Goal: Task Accomplishment & Management: Complete application form

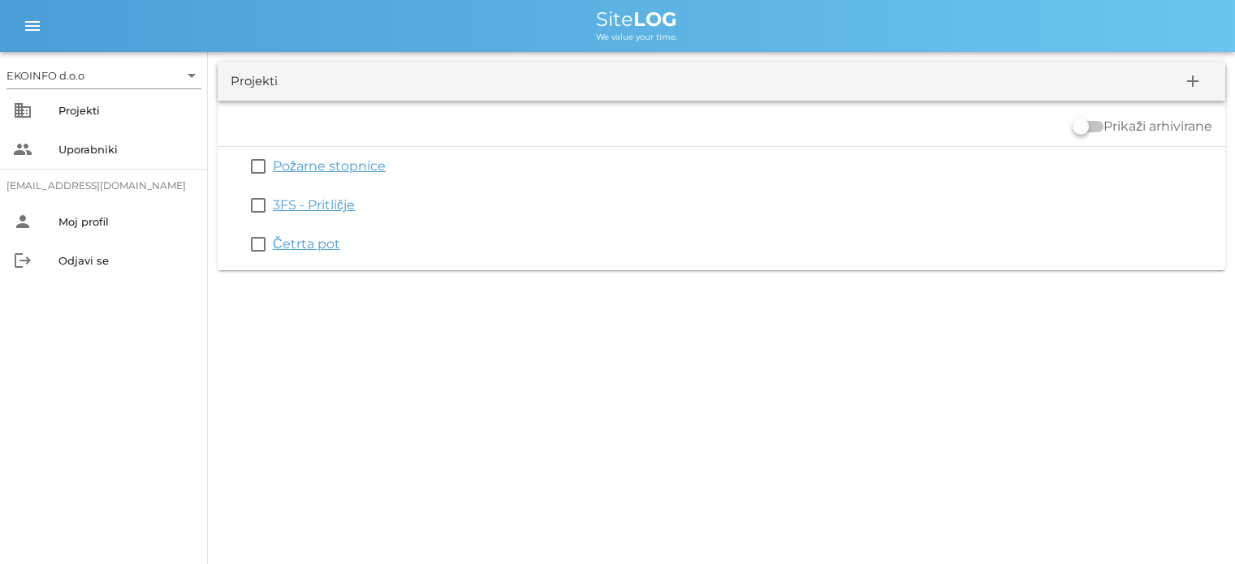
click at [310, 245] on link "Četrta pot" at bounding box center [306, 243] width 67 height 15
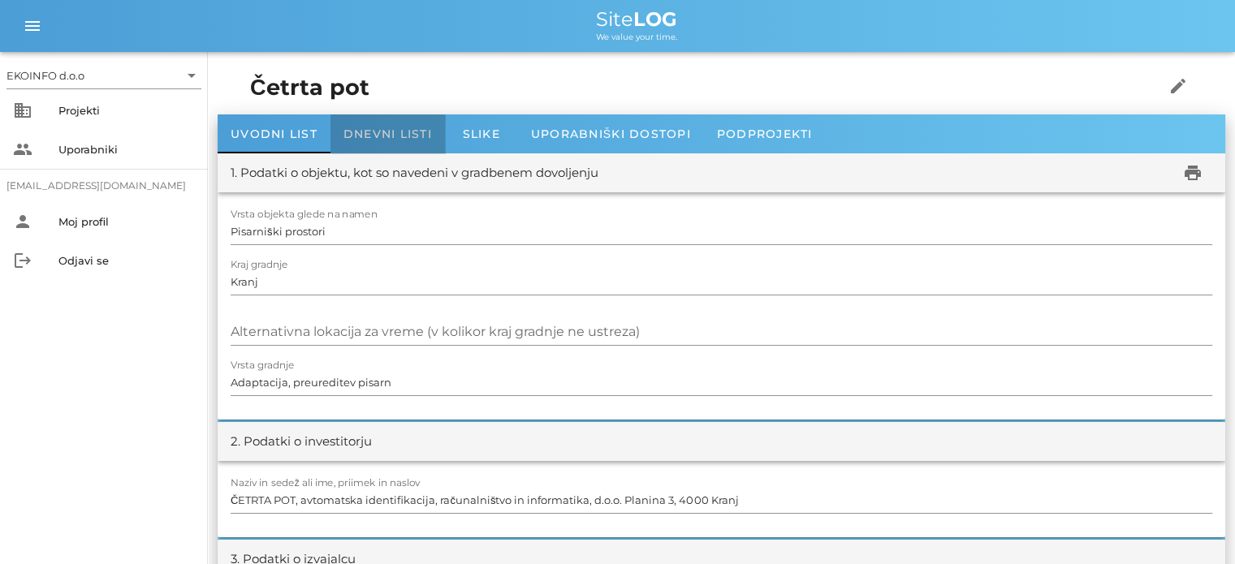
click at [379, 132] on span "Dnevni listi" at bounding box center [387, 134] width 88 height 15
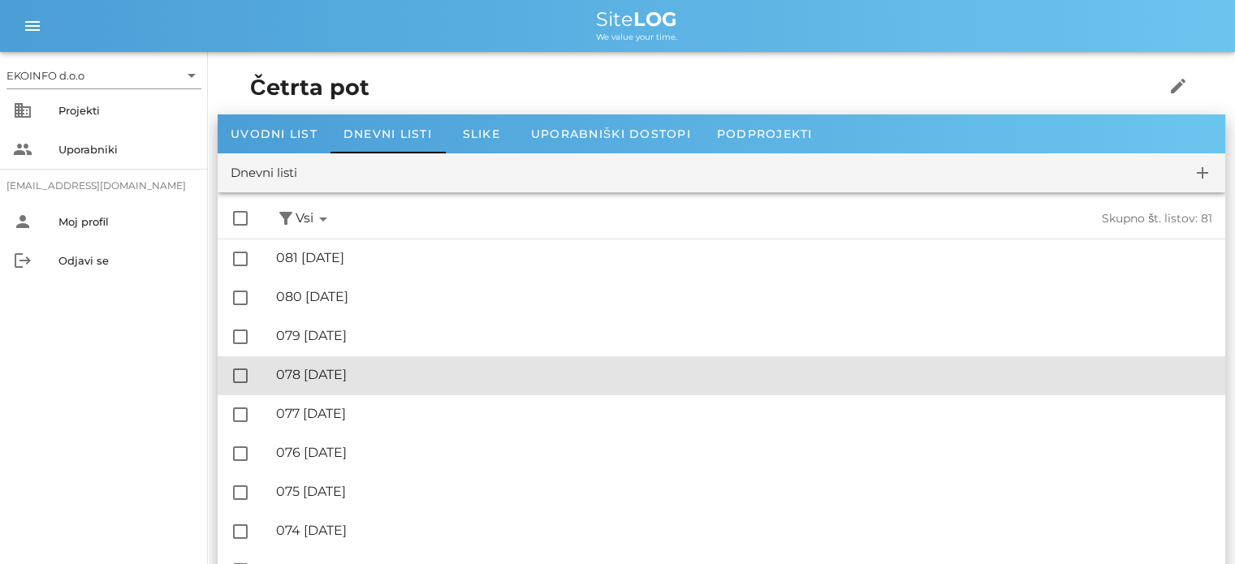
click at [361, 379] on div "🔏 078 [DATE]" at bounding box center [744, 374] width 936 height 15
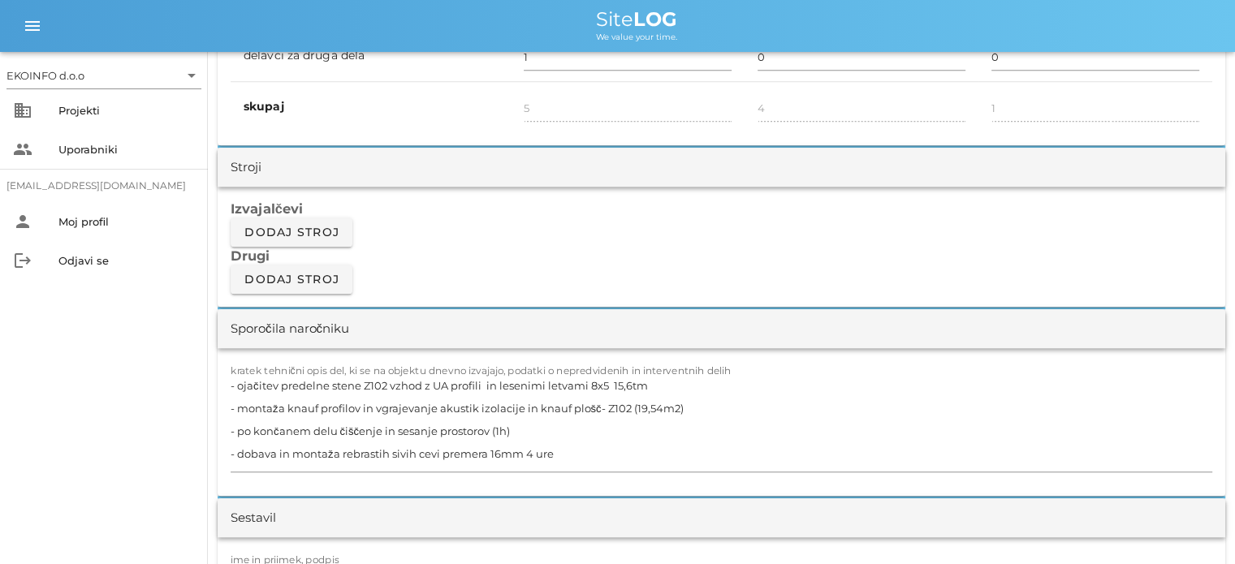
scroll to position [1380, 0]
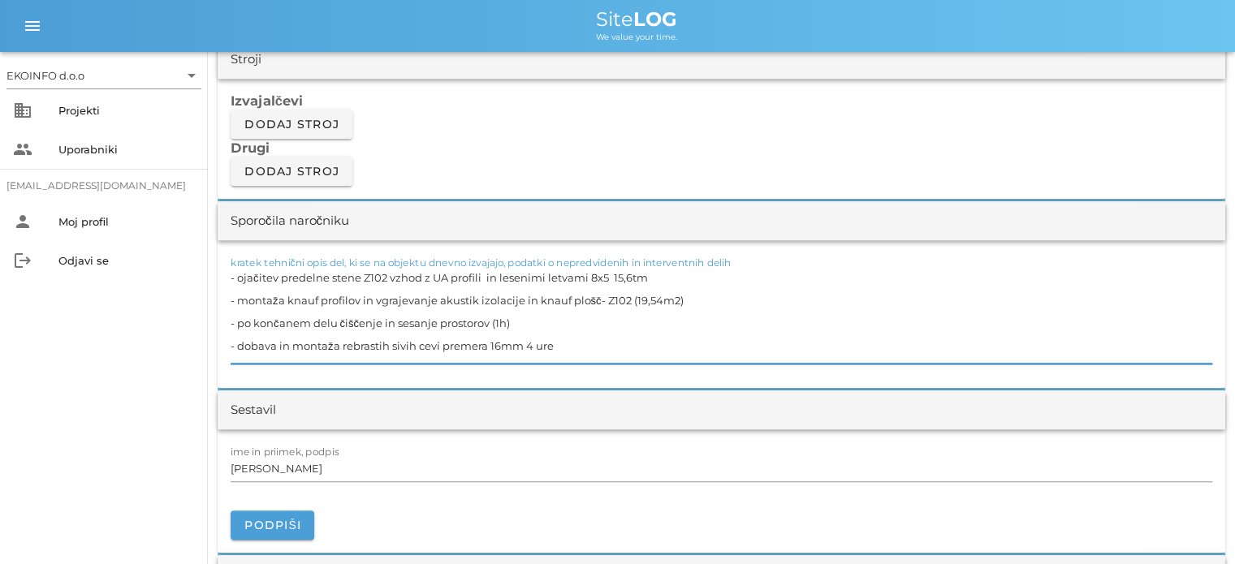
drag, startPoint x: 685, startPoint y: 297, endPoint x: 628, endPoint y: 301, distance: 57.0
click at [628, 301] on textarea "- ojačitev predelne stene Z102 vzhod z UA profili in lesenimi letvami 8x5 15,6t…" at bounding box center [722, 314] width 982 height 97
drag, startPoint x: 595, startPoint y: 297, endPoint x: 522, endPoint y: 299, distance: 73.1
click at [522, 299] on textarea "- ojačitev predelne stene Z102 vzhod z UA profili in lesenimi letvami 8x5 15,6t…" at bounding box center [722, 314] width 982 height 97
click at [564, 298] on textarea "- ojačitev predelne stene Z102 vzhod z UA profili in lesenimi letvami 8x5 15,6t…" at bounding box center [722, 314] width 982 height 97
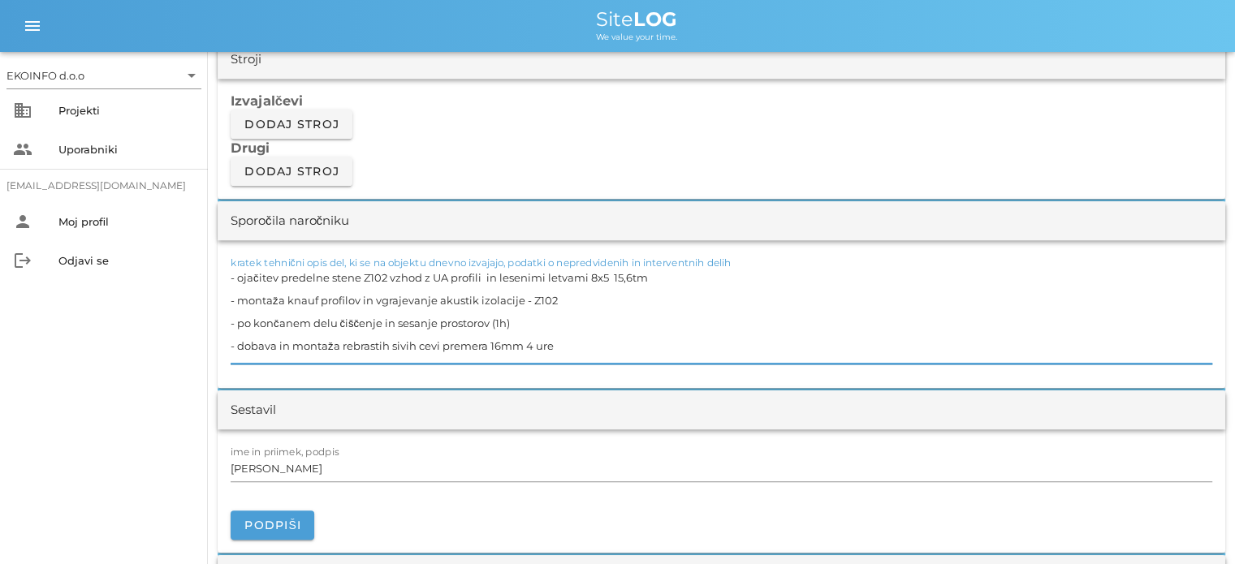
click at [516, 327] on textarea "- ojačitev predelne stene Z102 vzhod z UA profili in lesenimi letvami 8x5 15,6t…" at bounding box center [722, 314] width 982 height 97
type textarea "- ojačitev predelne stene Z102 vzhod z UA profili in lesenimi letvami 8x5 15,6t…"
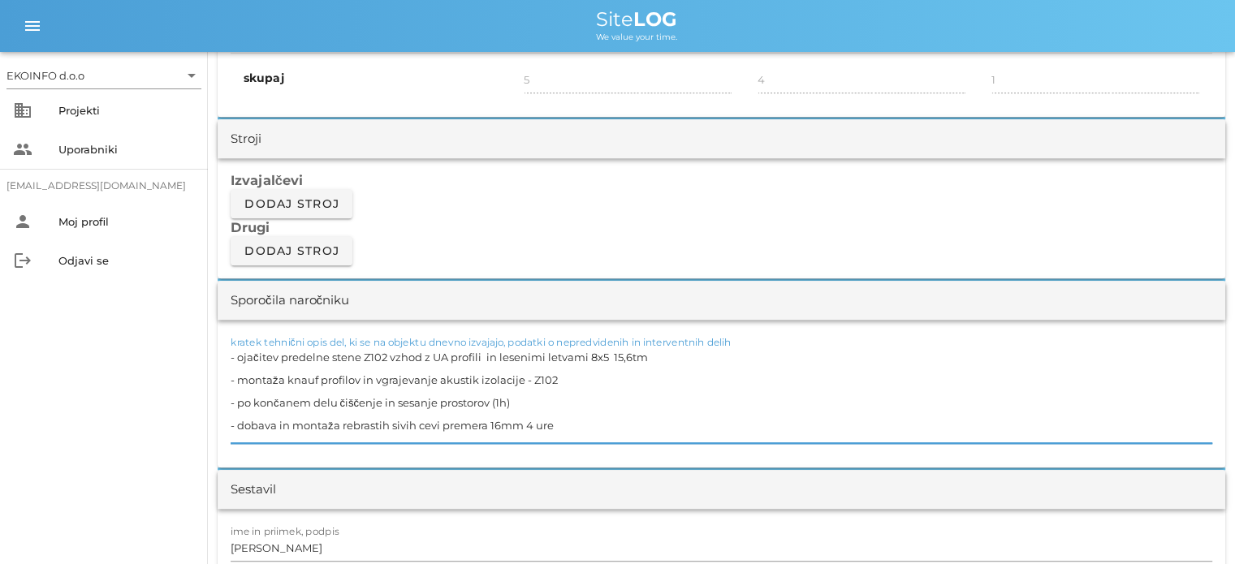
scroll to position [1299, 0]
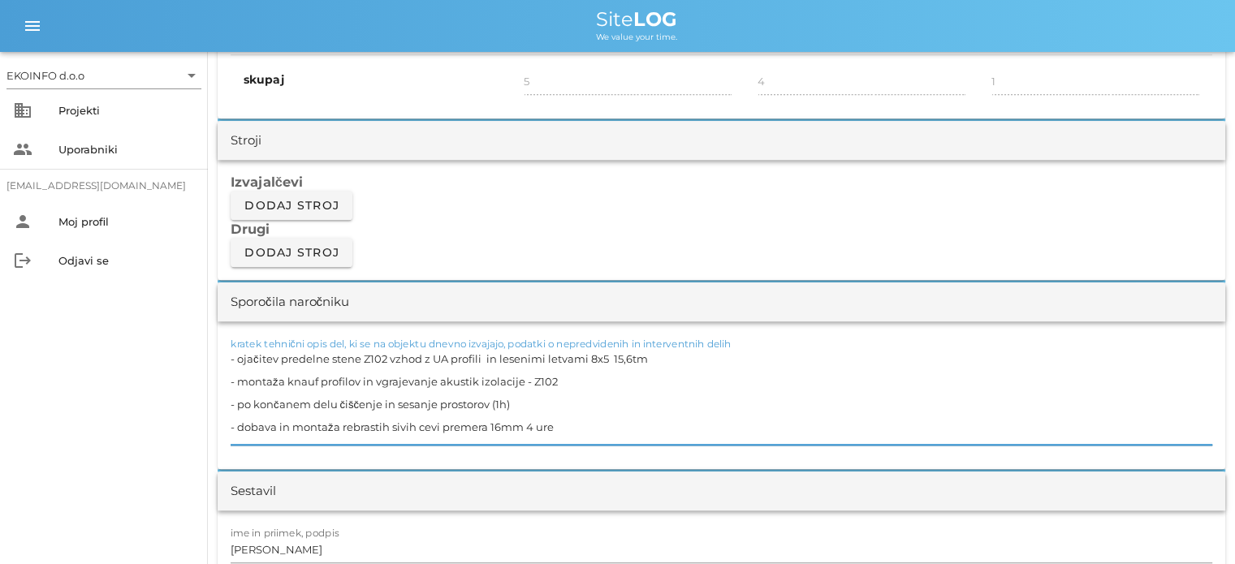
drag, startPoint x: 554, startPoint y: 376, endPoint x: 239, endPoint y: 376, distance: 315.0
click at [239, 376] on textarea "- ojačitev predelne stene Z102 vzhod z UA profili in lesenimi letvami 8x5 15,6t…" at bounding box center [722, 395] width 982 height 97
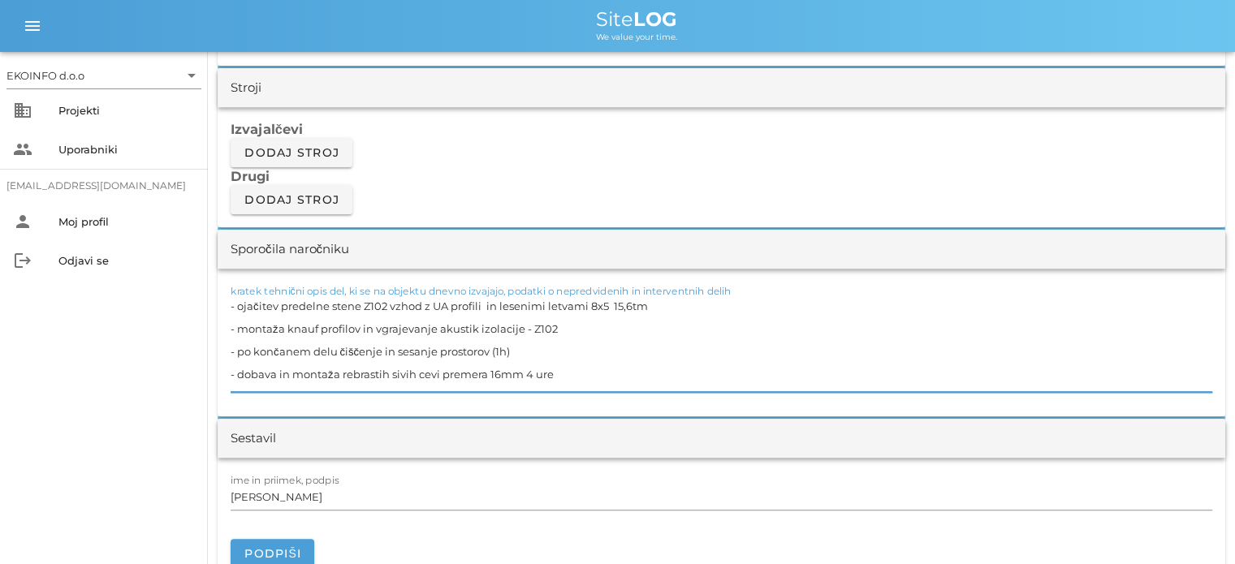
scroll to position [1380, 0]
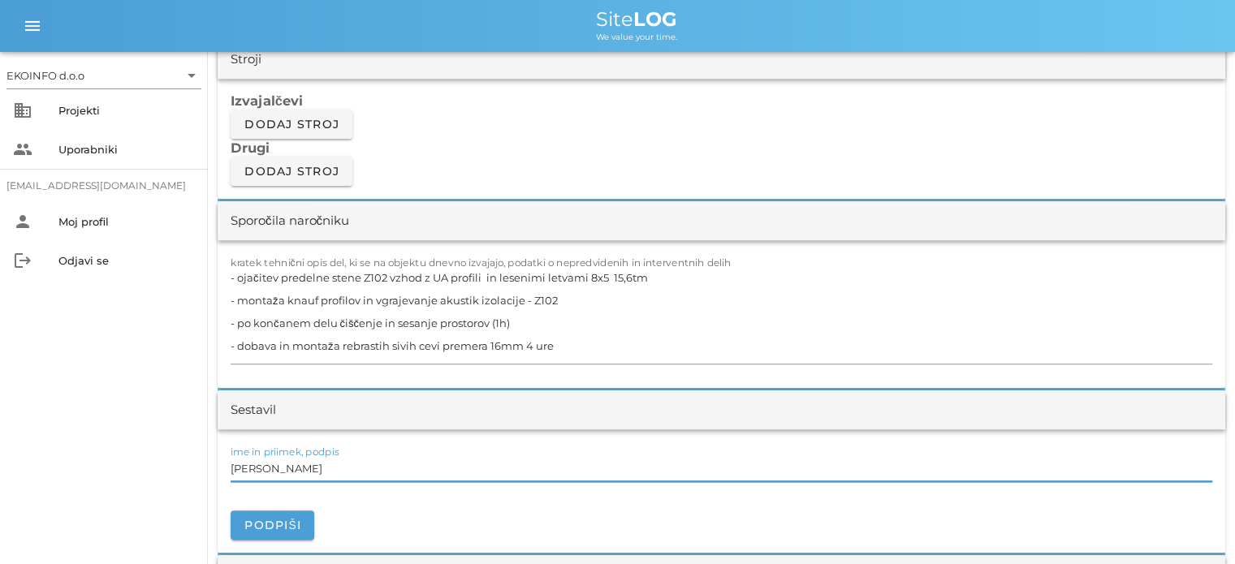
click at [304, 467] on input "[PERSON_NAME]" at bounding box center [722, 468] width 982 height 26
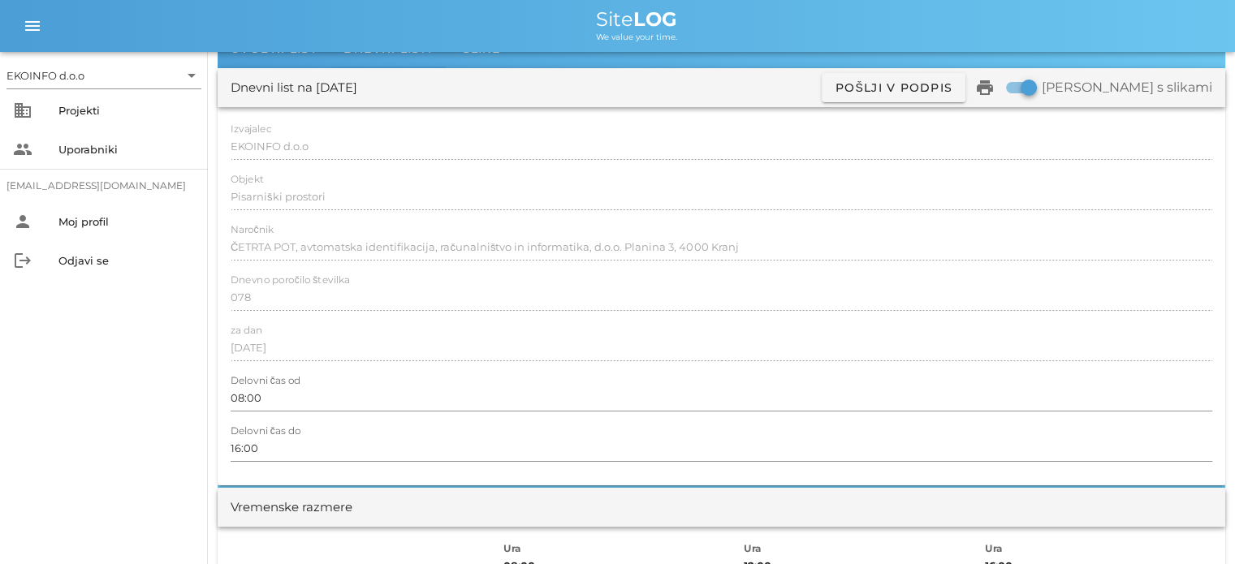
scroll to position [0, 0]
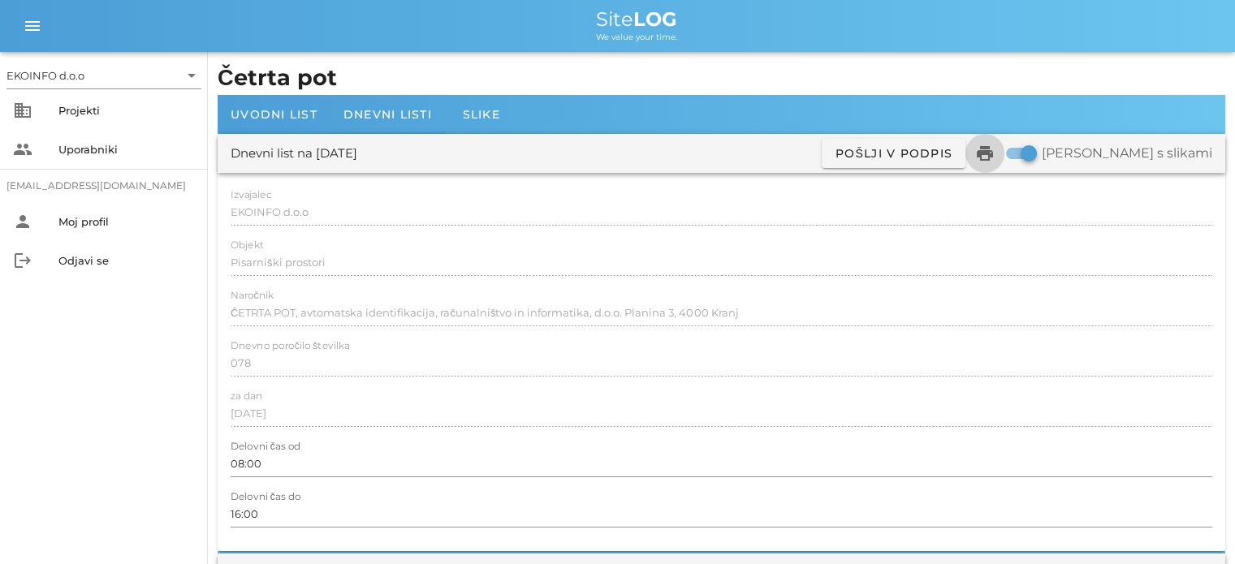
click at [994, 155] on icon "print" at bounding box center [984, 153] width 19 height 19
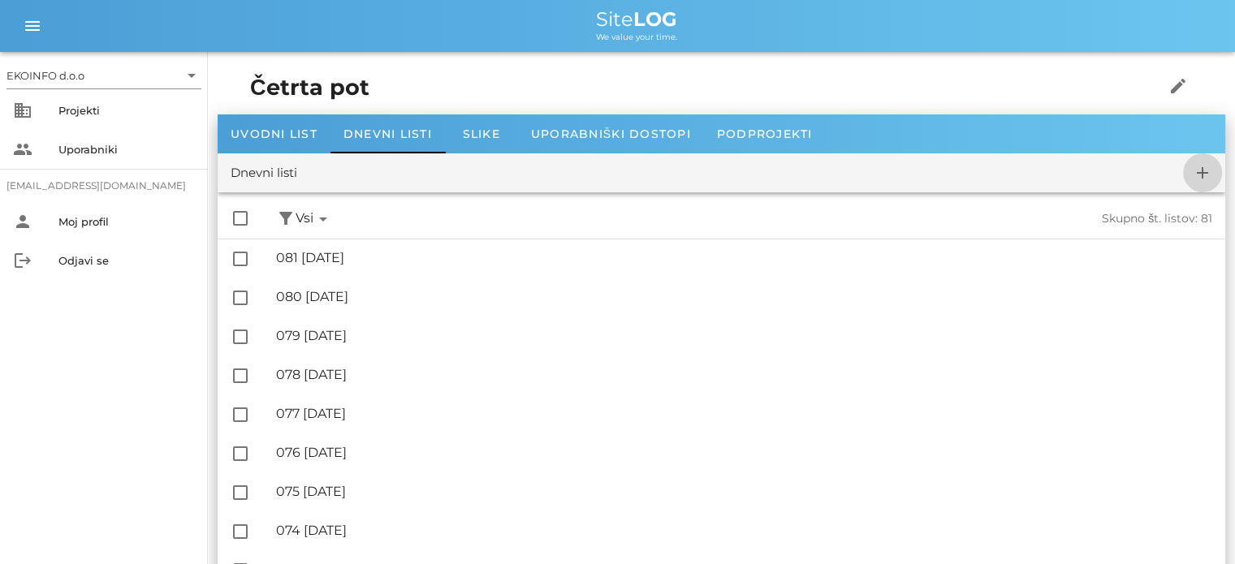
click at [1197, 171] on icon "add" at bounding box center [1202, 172] width 19 height 19
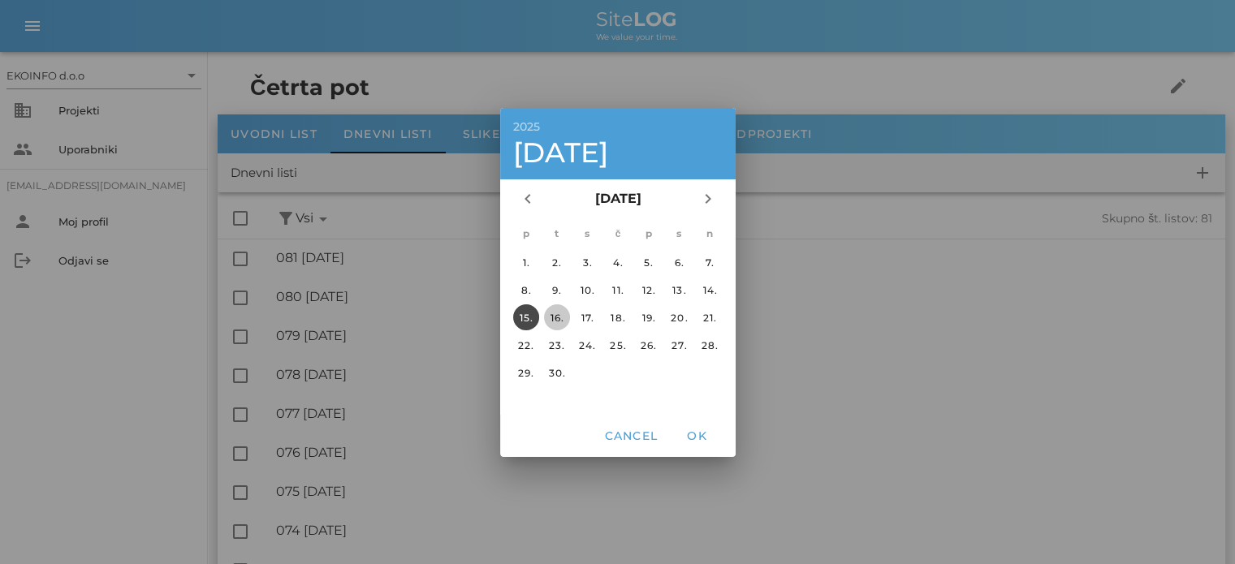
click at [557, 317] on div "16." at bounding box center [556, 317] width 26 height 12
click at [688, 436] on span "OK" at bounding box center [696, 436] width 39 height 15
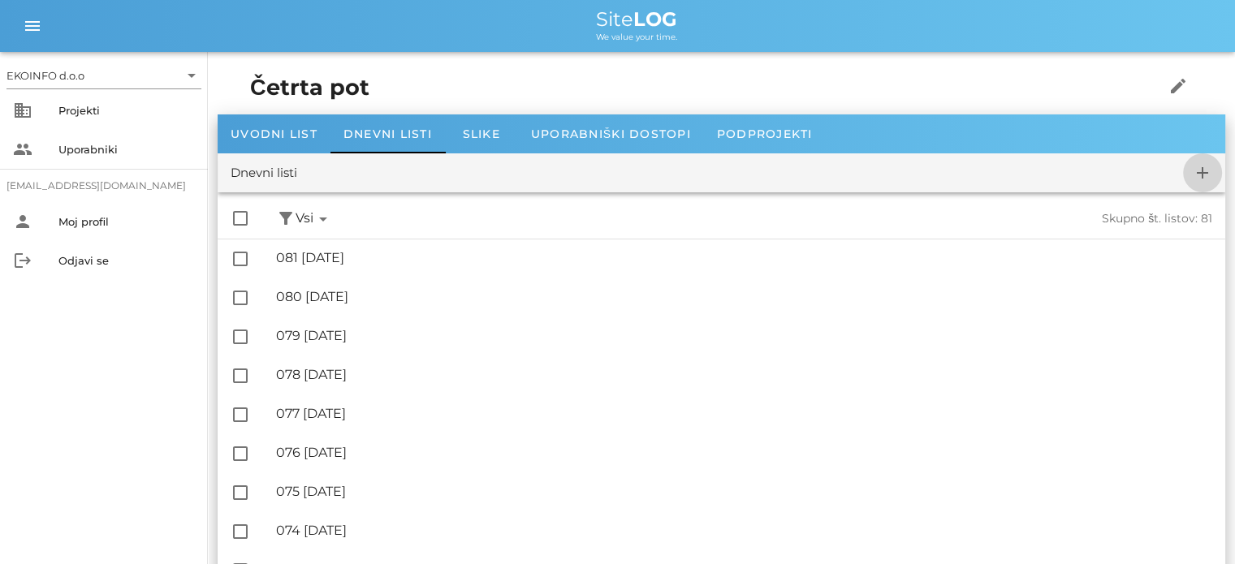
checkbox input "false"
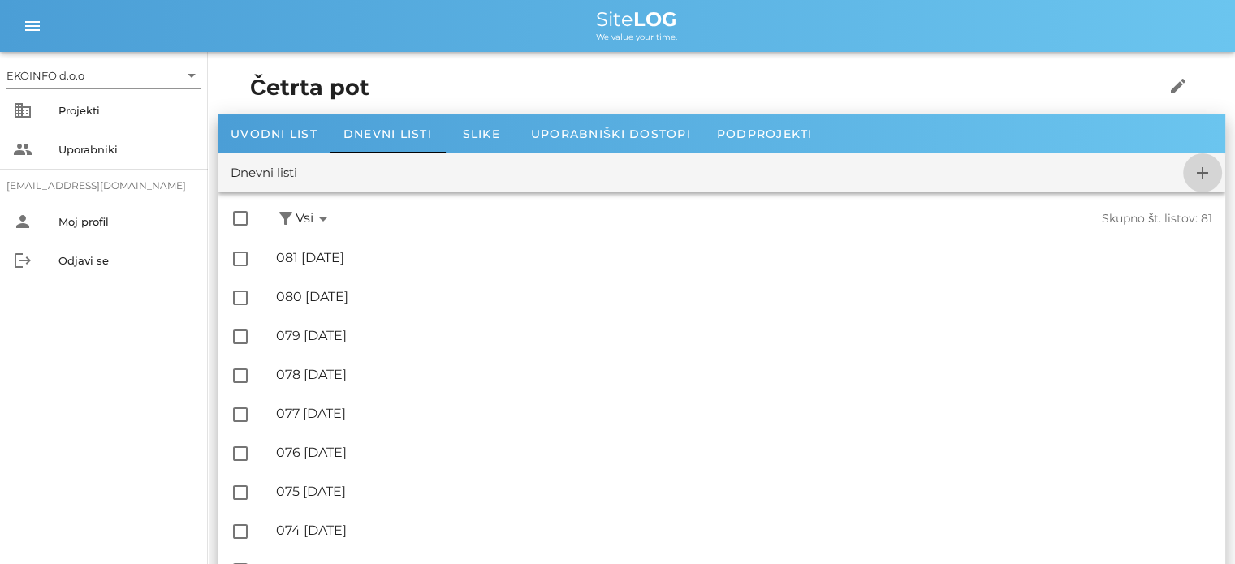
checkbox input "false"
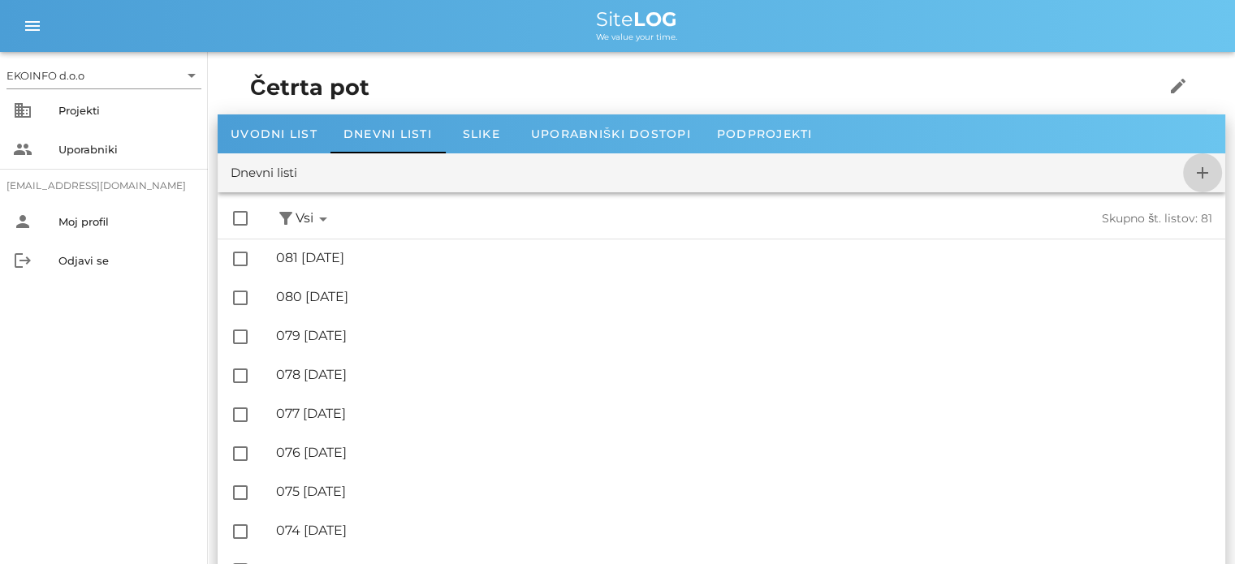
checkbox input "false"
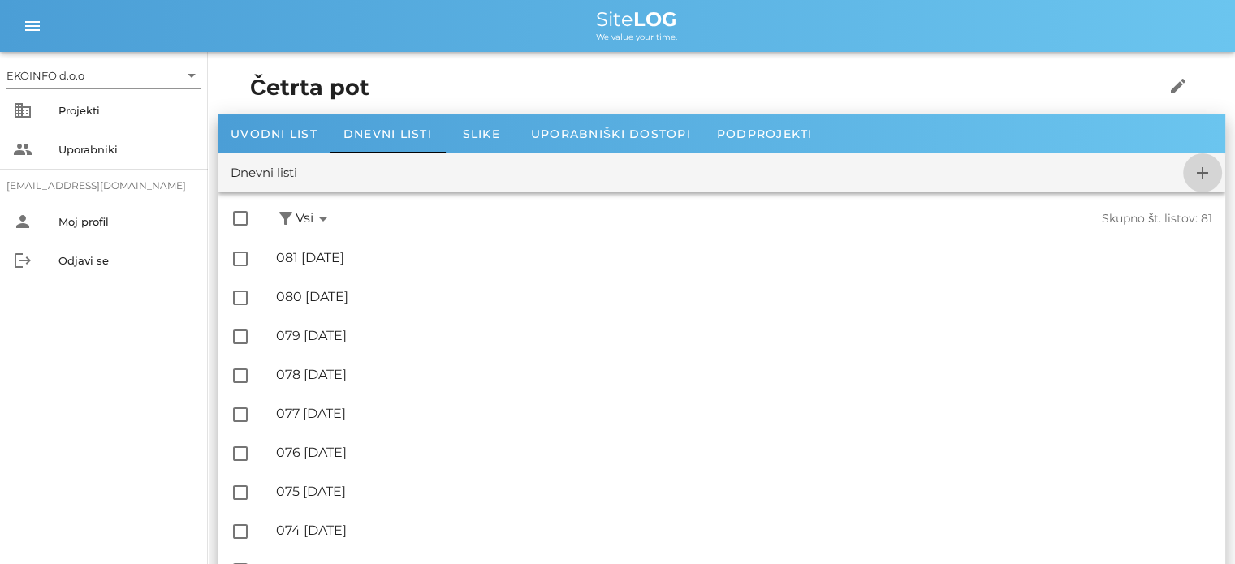
checkbox input "false"
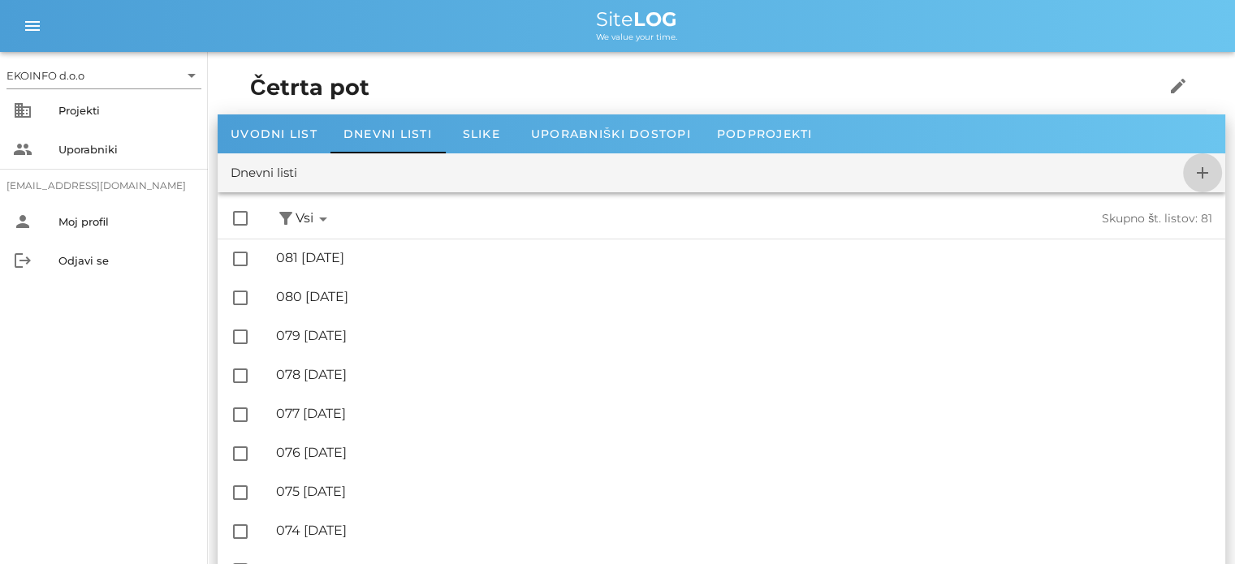
checkbox input "false"
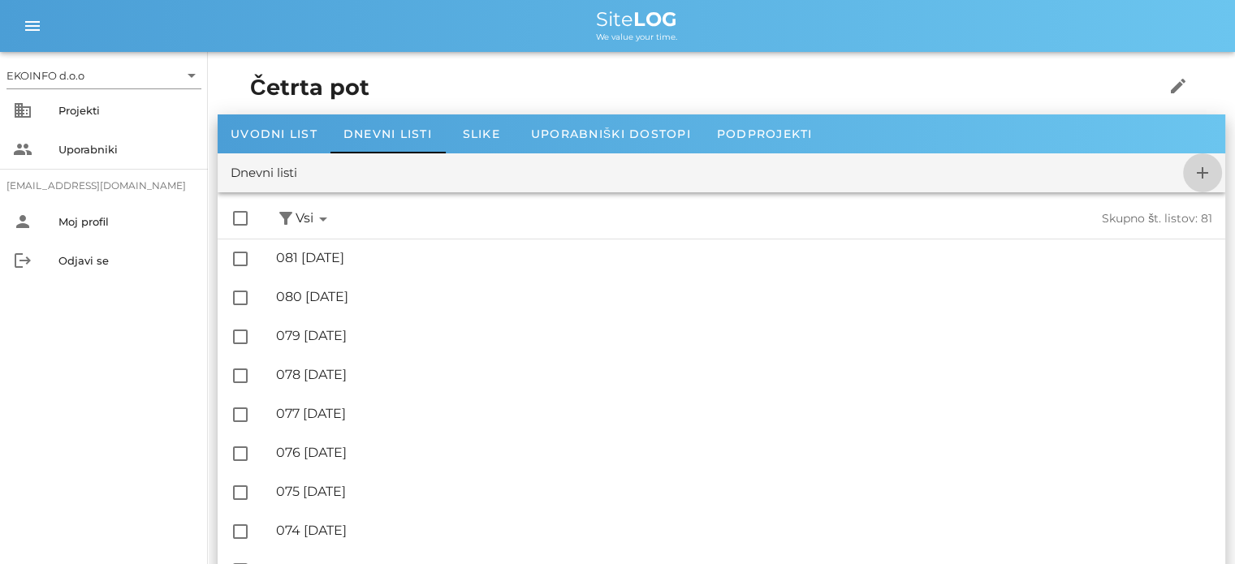
checkbox input "false"
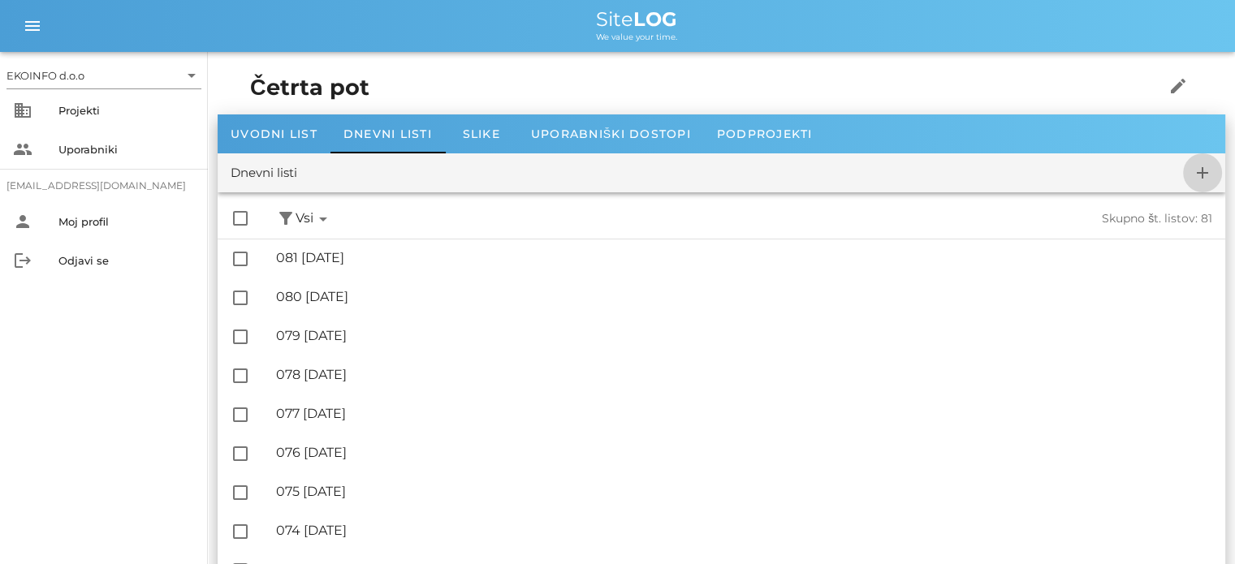
checkbox input "false"
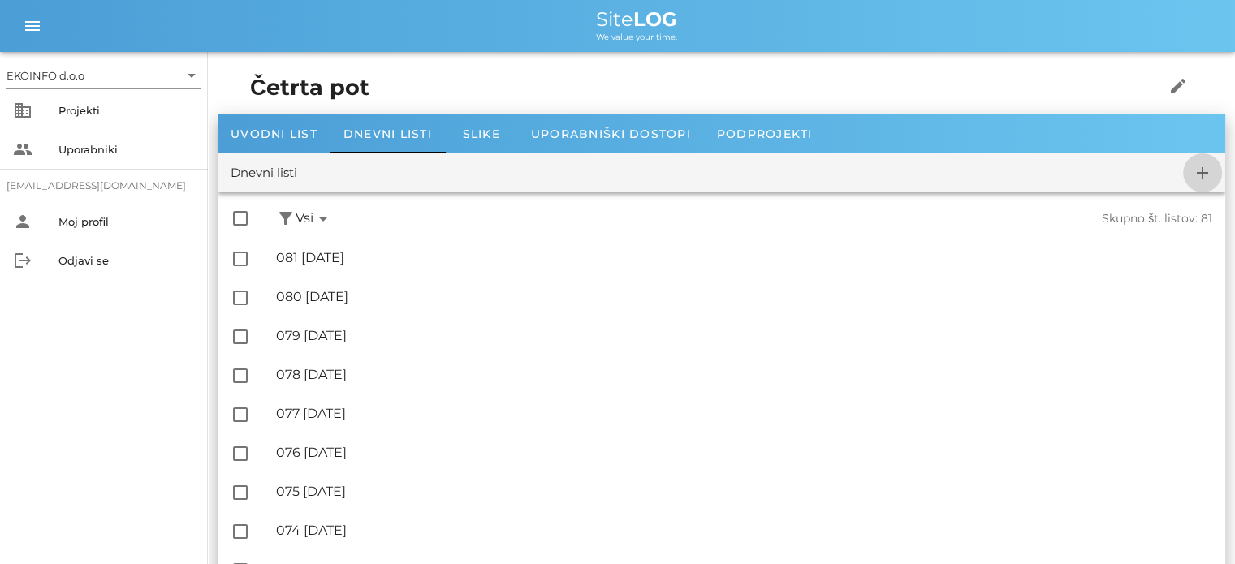
checkbox input "false"
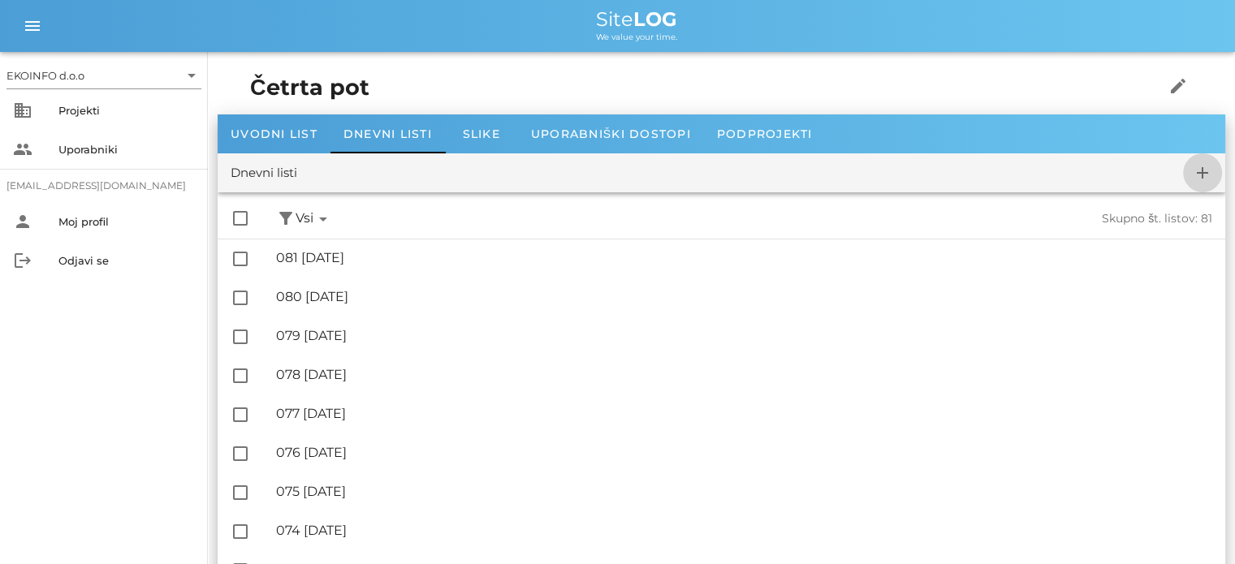
checkbox input "false"
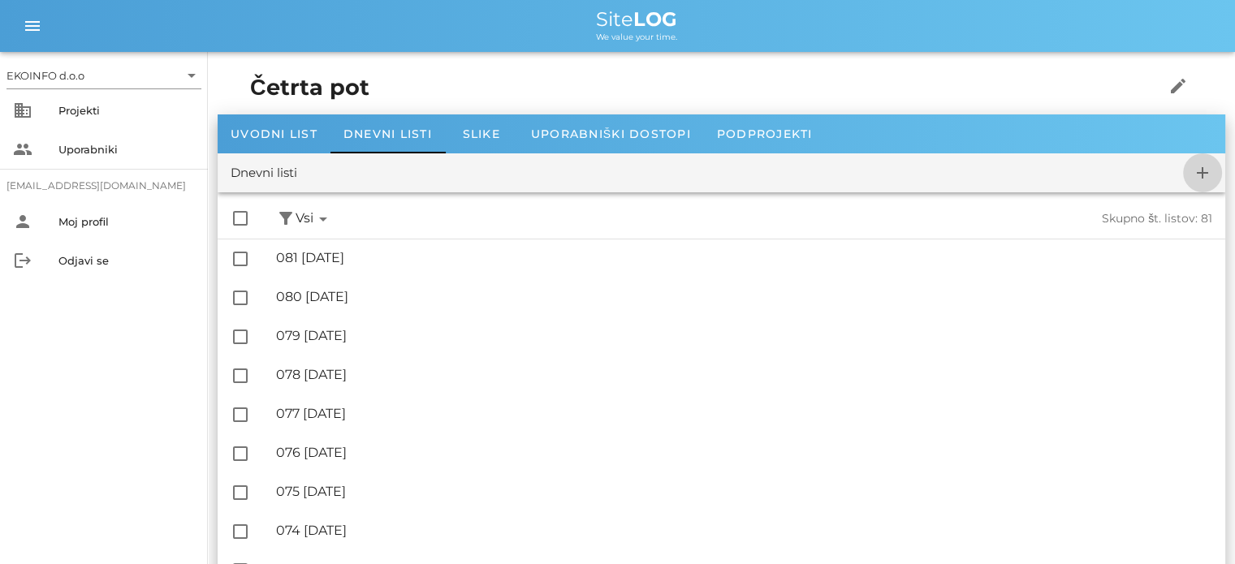
checkbox input "false"
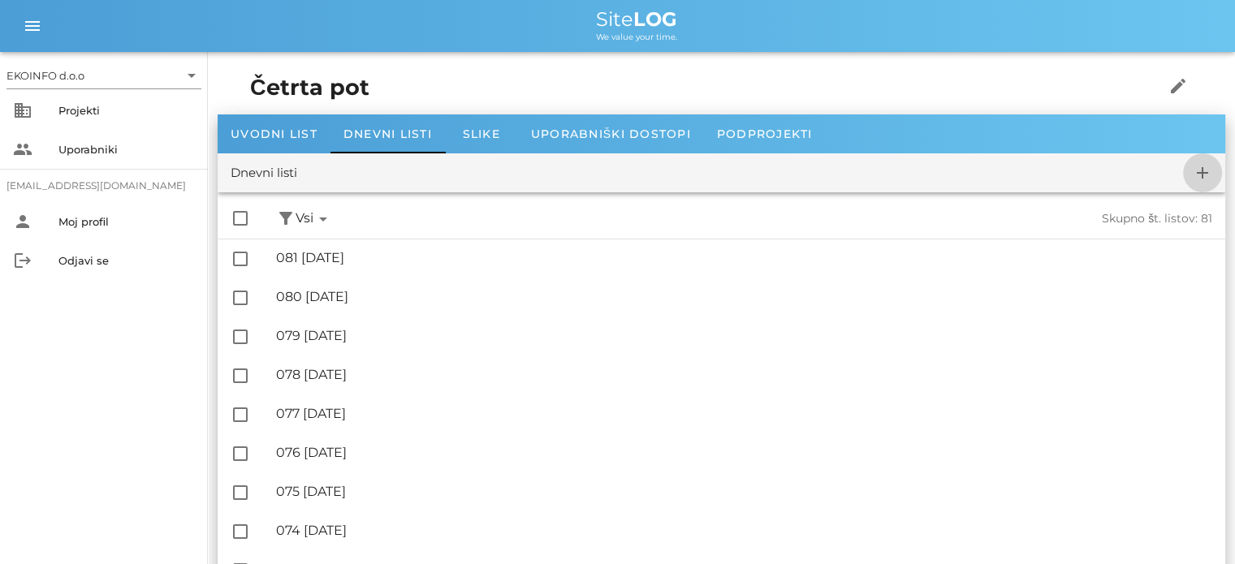
checkbox input "false"
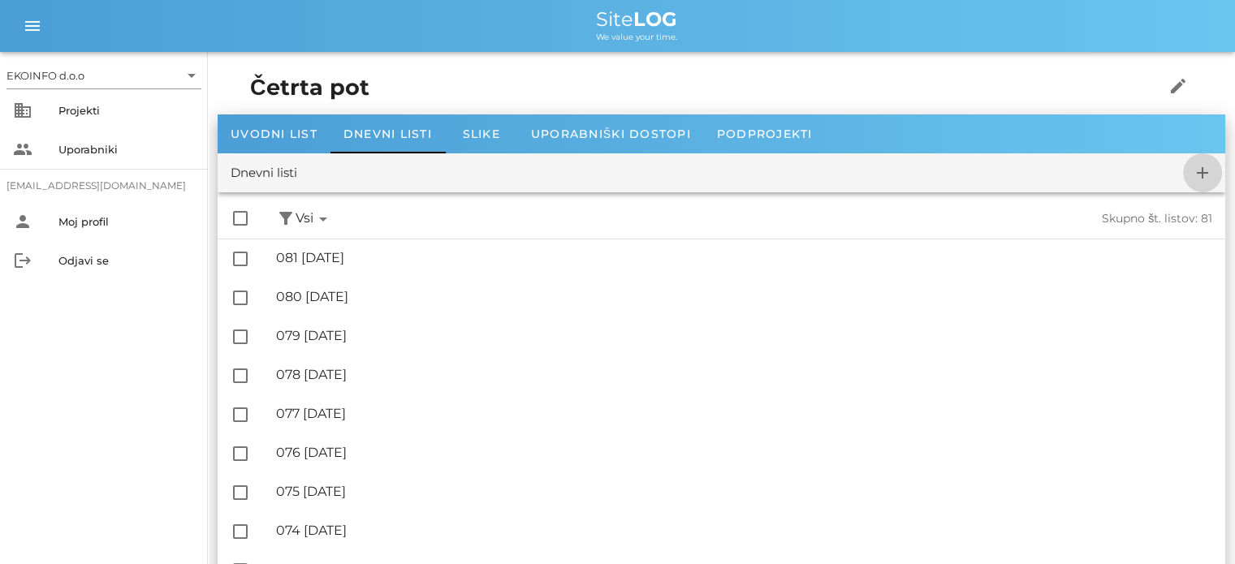
checkbox input "false"
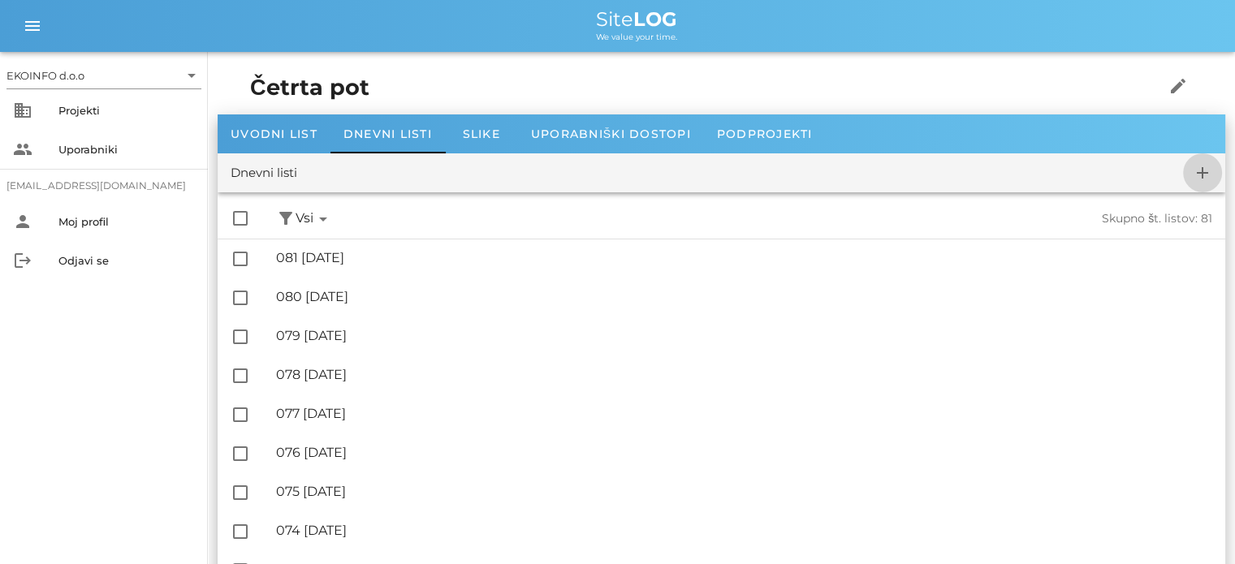
checkbox input "false"
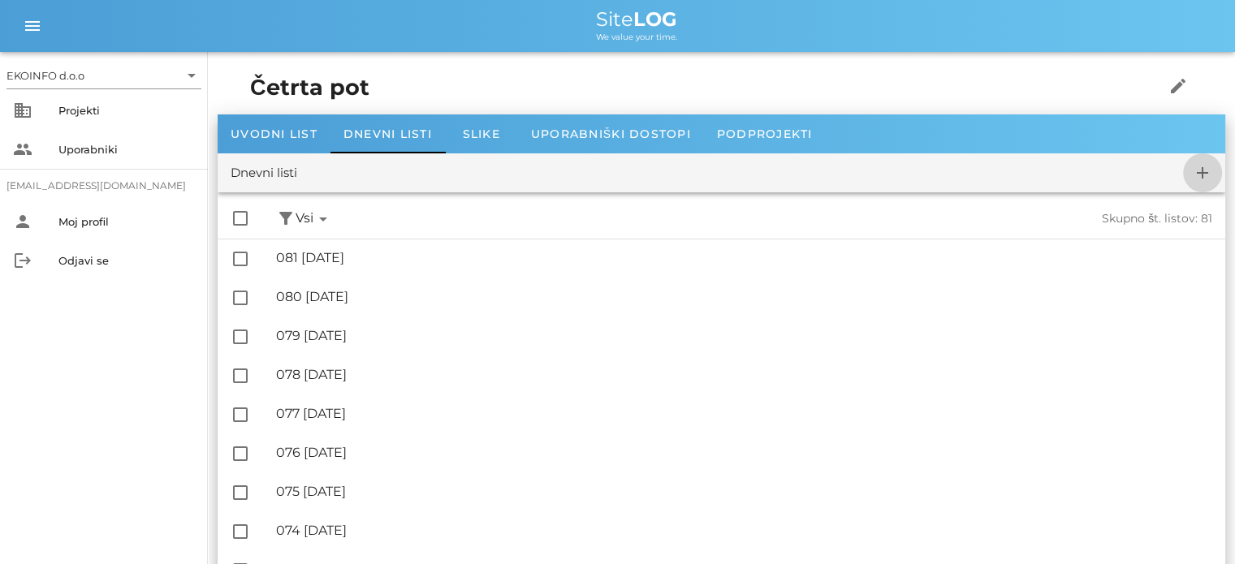
checkbox input "false"
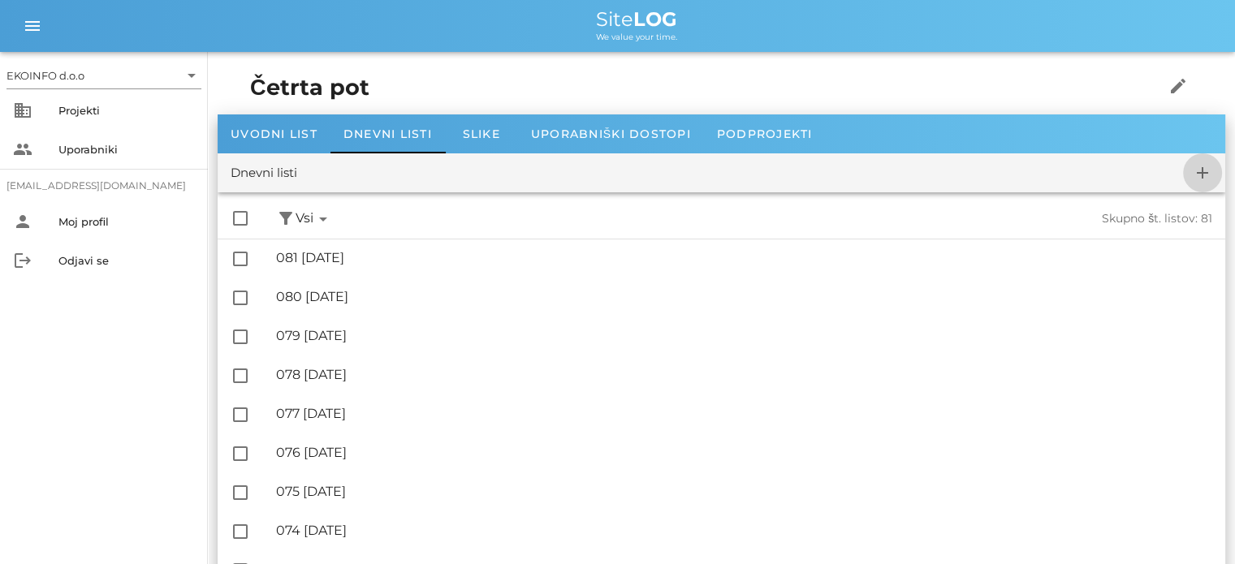
checkbox input "false"
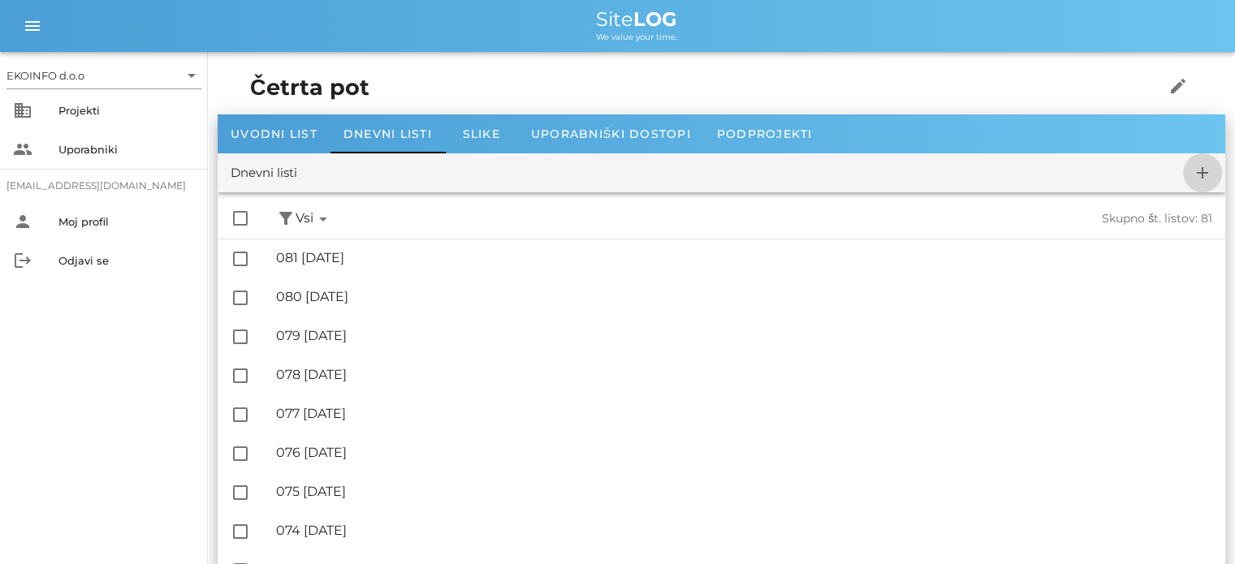
checkbox input "false"
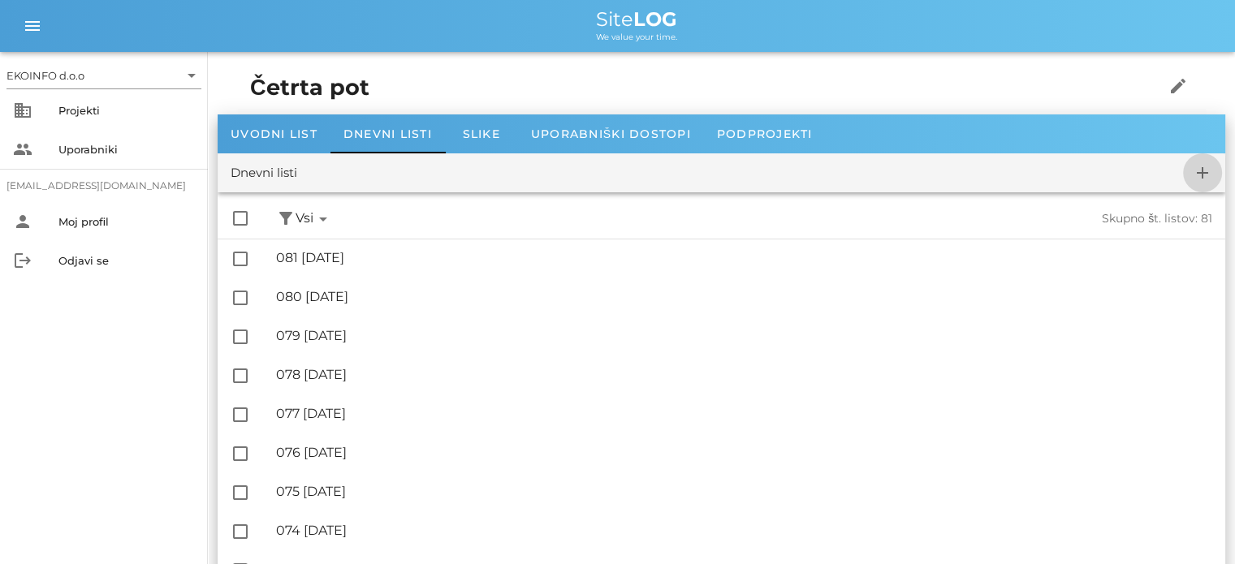
checkbox input "false"
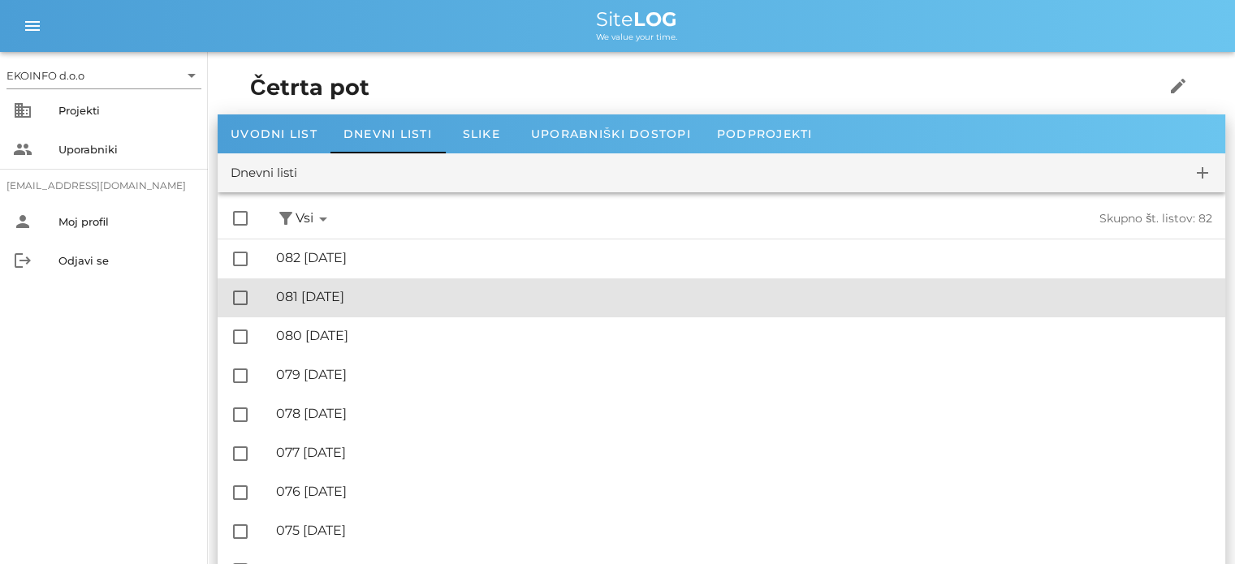
click at [369, 290] on div "🔏 081 [DATE]" at bounding box center [744, 296] width 936 height 15
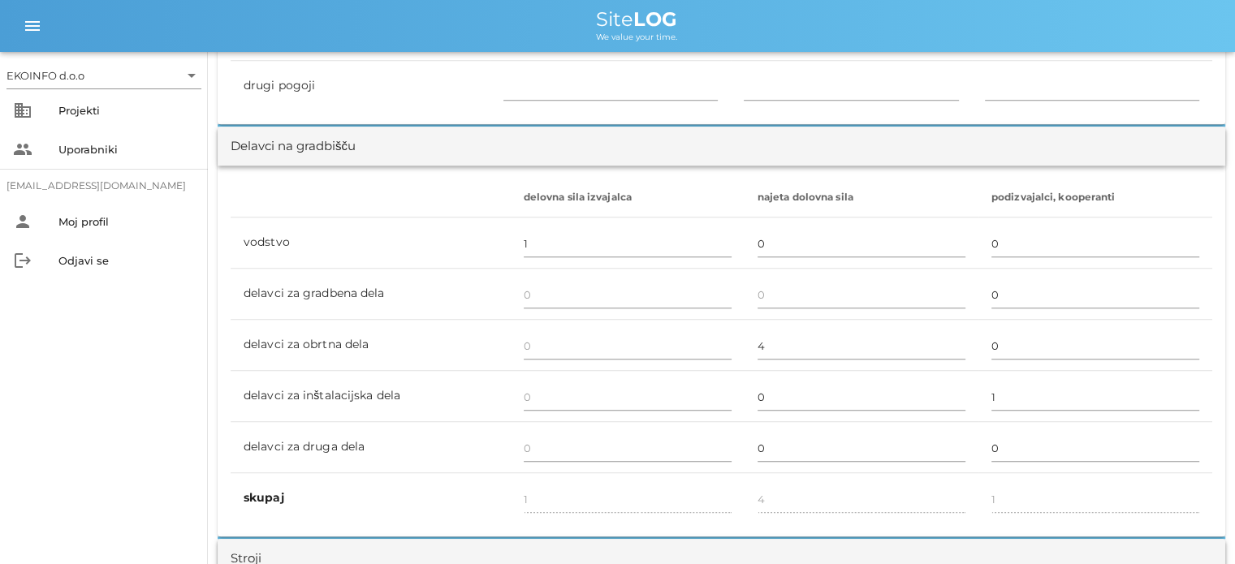
scroll to position [893, 0]
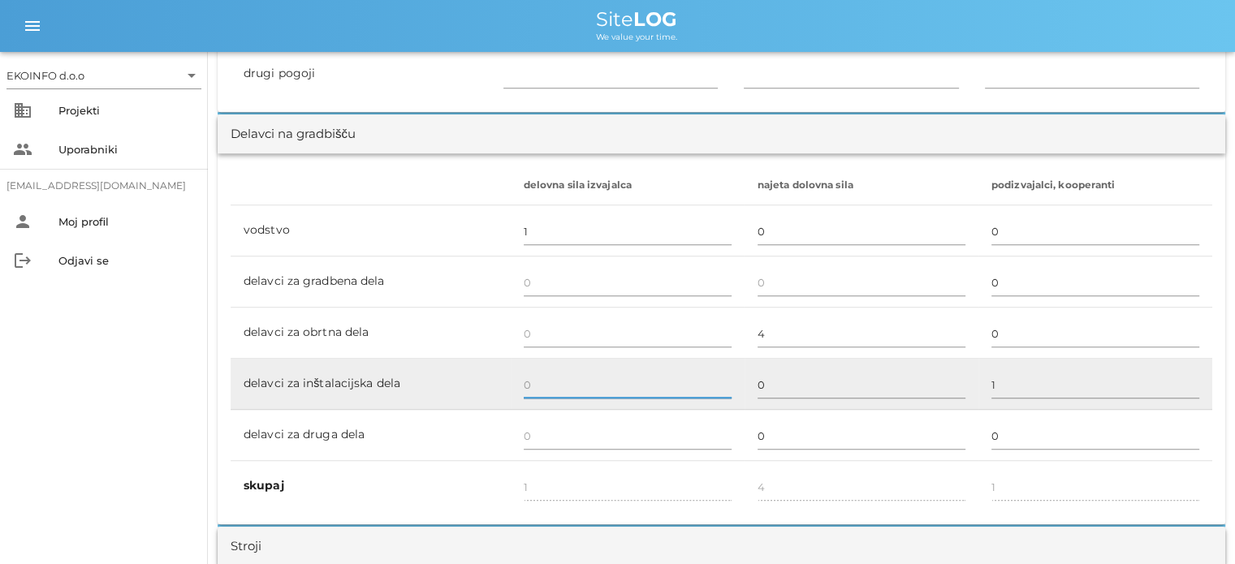
click at [535, 382] on input "text" at bounding box center [628, 385] width 208 height 26
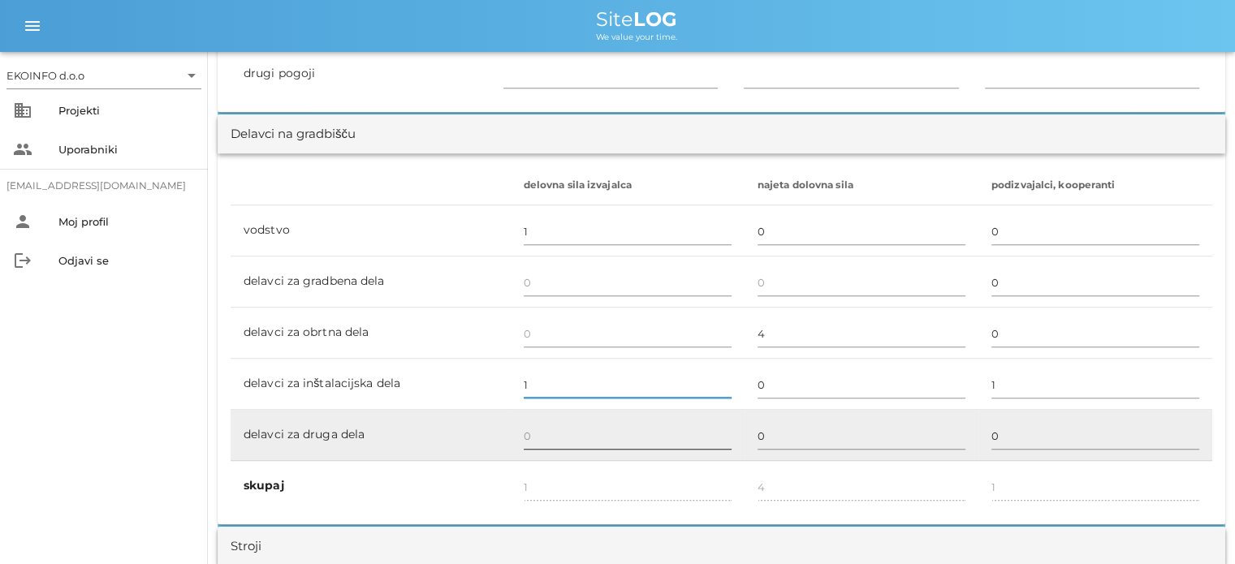
type input "1"
type input "2"
click at [533, 424] on input "text" at bounding box center [628, 436] width 208 height 26
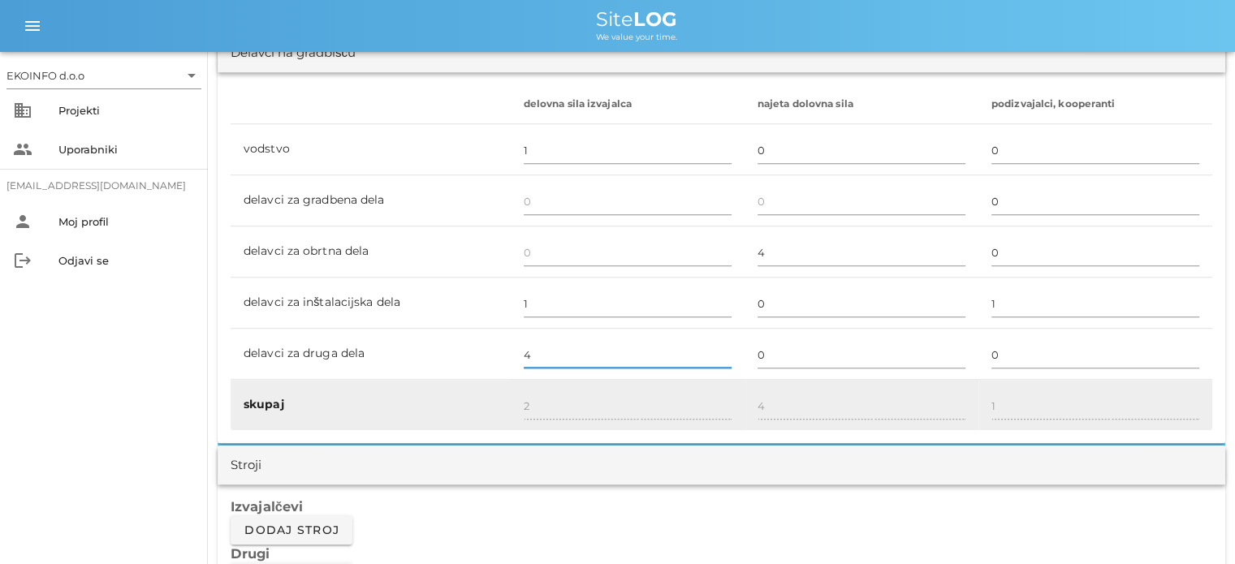
type input "4"
type input "6"
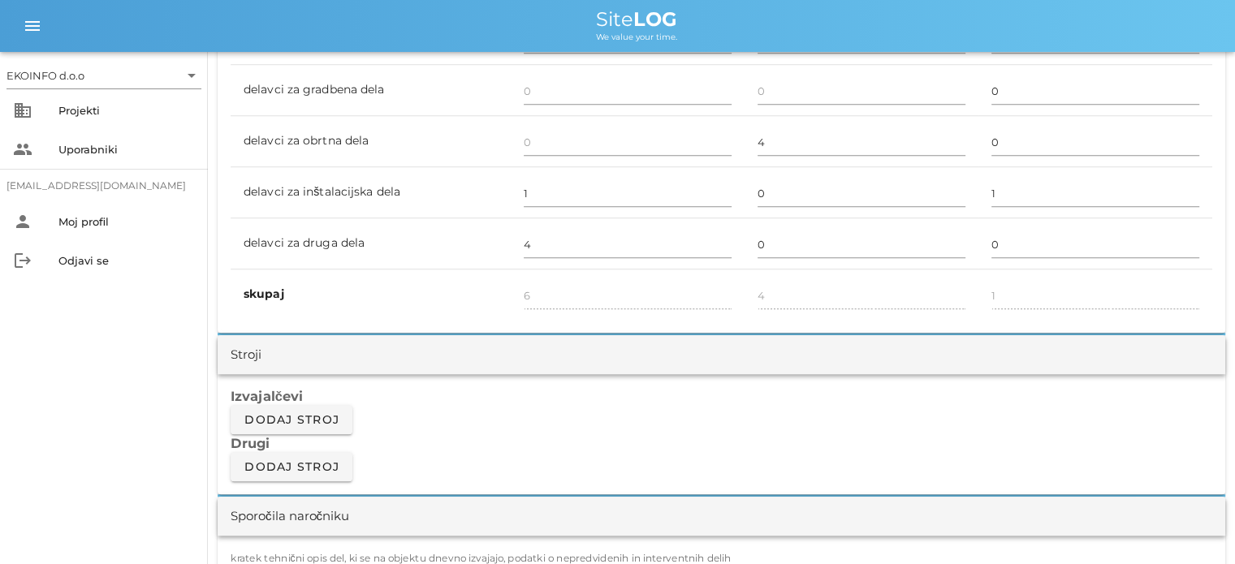
scroll to position [1218, 0]
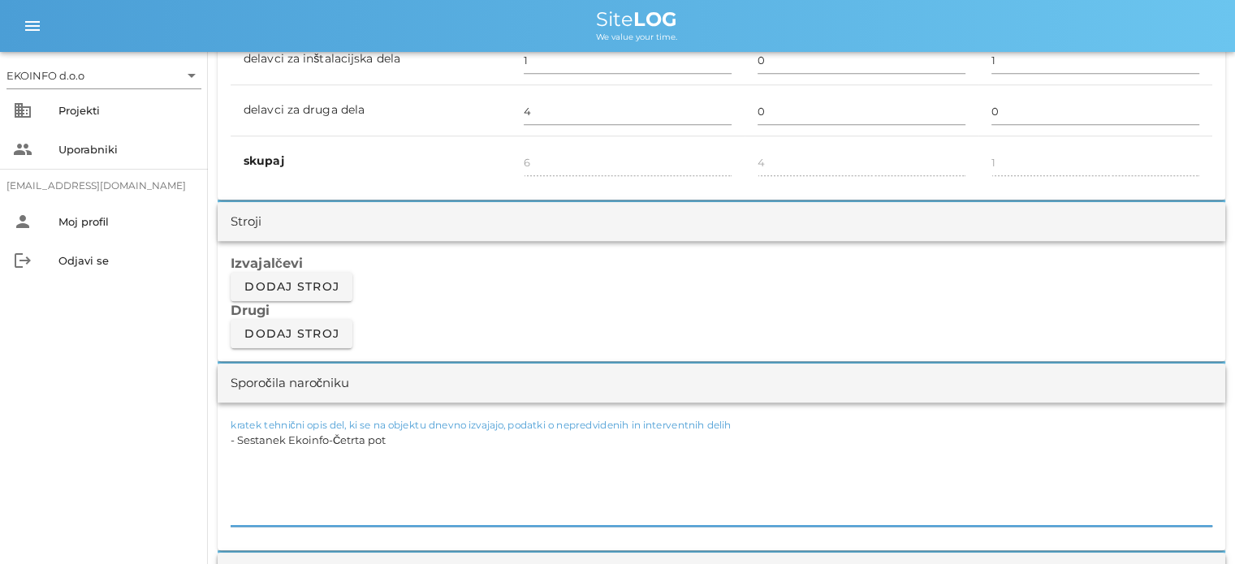
click at [391, 440] on textarea "- Sestanek Ekoinfo-Četrta pot" at bounding box center [722, 477] width 982 height 97
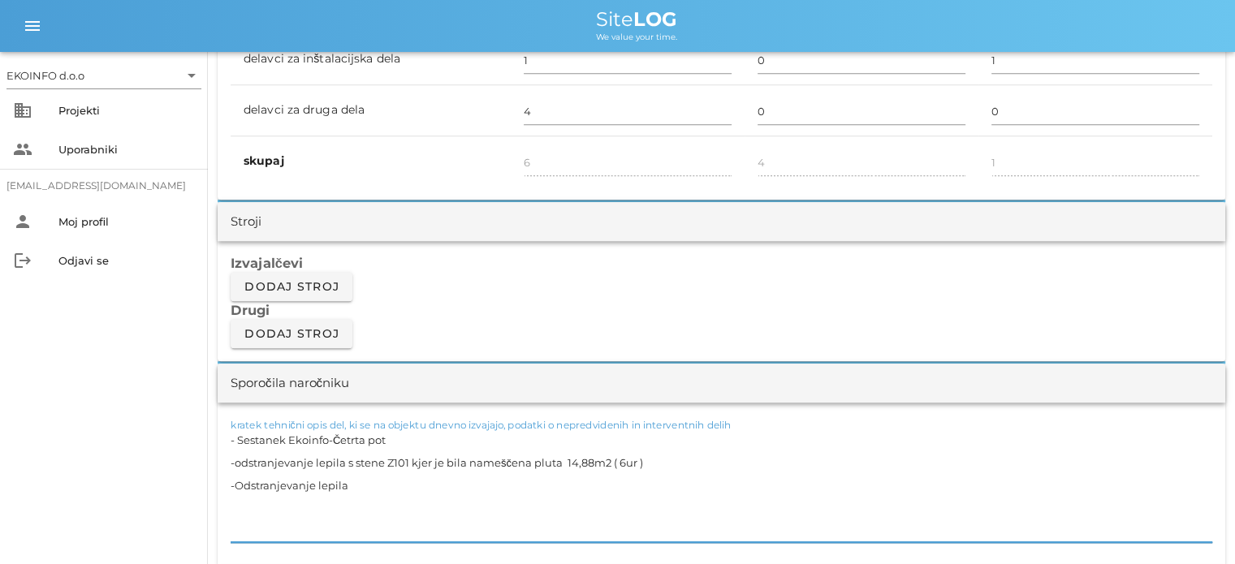
click at [244, 460] on textarea "- Sestanek Ekoinfo-Četrta pot -odstranjevanje lepila s stene Z101 kjer je bila …" at bounding box center [722, 486] width 982 height 114
click at [364, 484] on textarea "- Sestanek Ekoinfo-Četrta pot -Odstranjevanje lepila s stene Z101 kjer je bila …" at bounding box center [722, 486] width 982 height 114
click at [411, 459] on textarea "- Sestanek Ekoinfo-Četrta pot -Odstranjevanje lepila s stene Z101 kjer je bila …" at bounding box center [722, 486] width 982 height 114
click at [414, 481] on textarea "- Sestanek Ekoinfo-Četrta pot -Odstranjevanje lepila s stene Z101, kjer je bila…" at bounding box center [722, 486] width 982 height 114
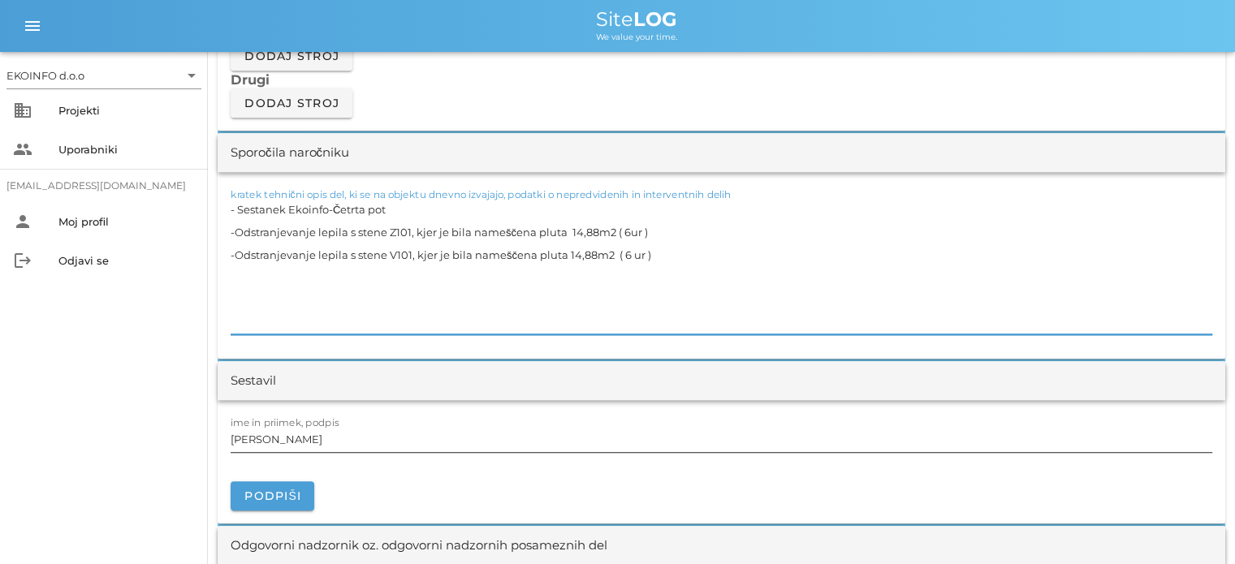
scroll to position [1461, 0]
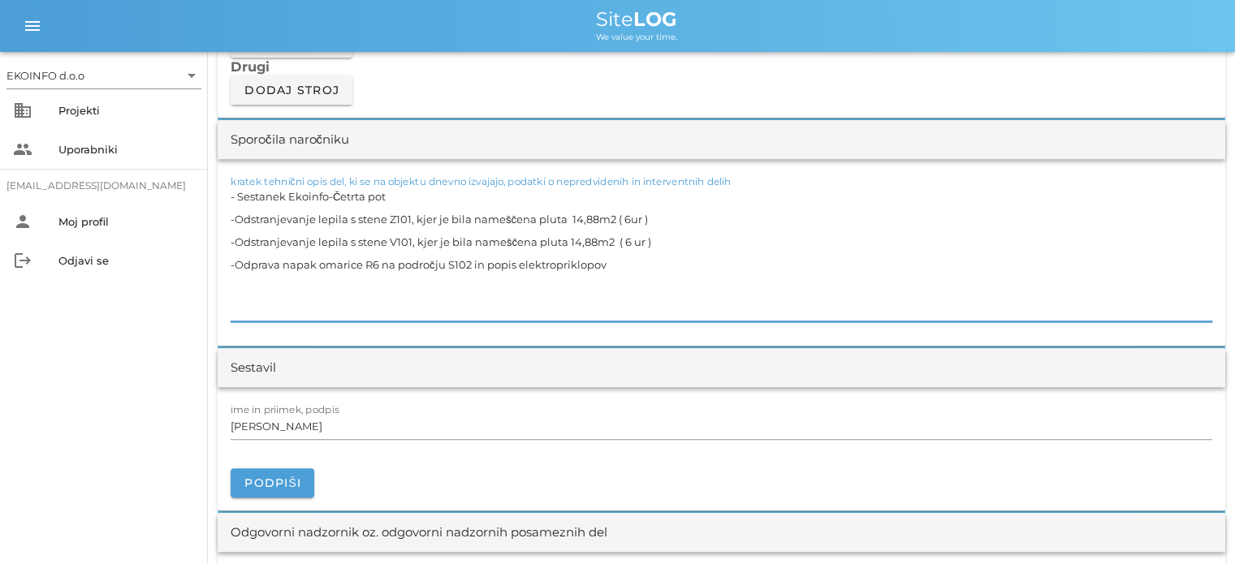
drag, startPoint x: 553, startPoint y: 259, endPoint x: 572, endPoint y: 274, distance: 23.7
click at [554, 259] on textarea "- Sestanek Ekoinfo-Četrta pot -Odstranjevanje lepila s stene Z101, kjer je bila…" at bounding box center [722, 253] width 982 height 136
click at [622, 264] on textarea "- Sestanek Ekoinfo-Četrta pot -Odstranjevanje lepila s stene Z101, kjer je bila…" at bounding box center [722, 253] width 982 height 136
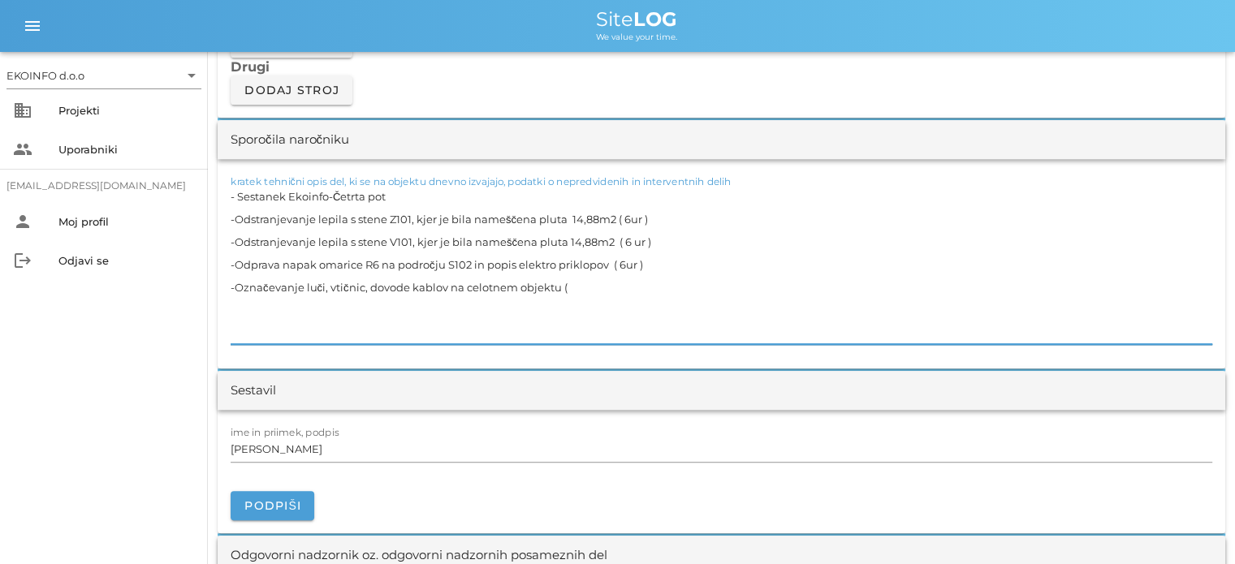
click at [624, 260] on textarea "- Sestanek Ekoinfo-Četrta pot -Odstranjevanje lepila s stene Z101, kjer je bila…" at bounding box center [722, 264] width 982 height 159
click at [581, 285] on textarea "- Sestanek Ekoinfo-Četrta pot -Odstranjevanje lepila s stene Z101, kjer je bila…" at bounding box center [722, 264] width 982 height 159
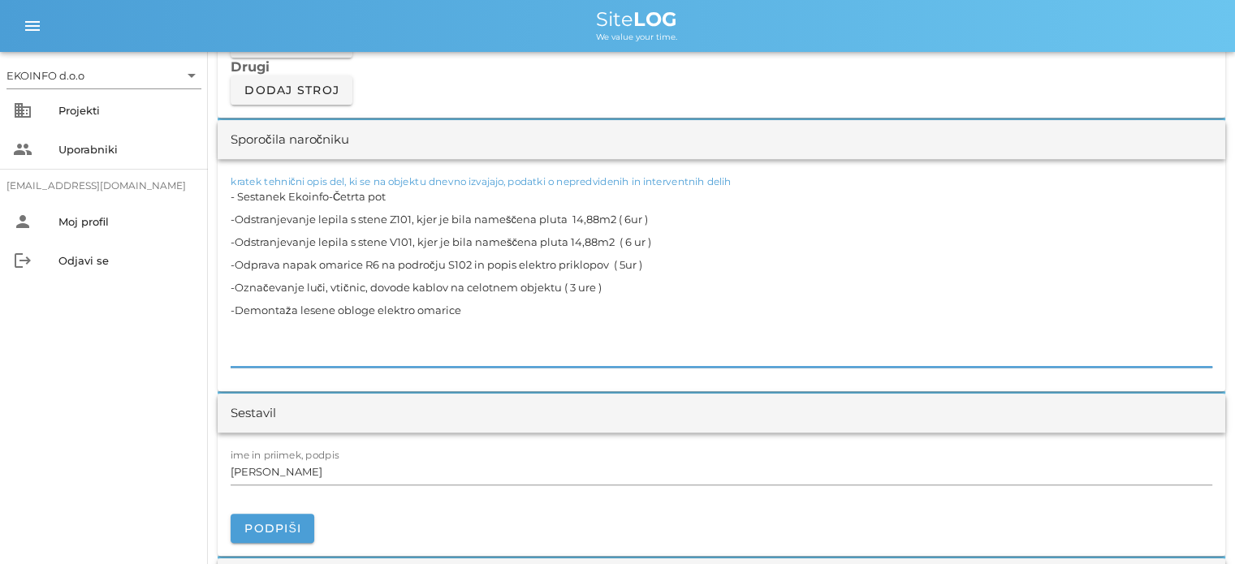
click at [465, 262] on textarea "- Sestanek Ekoinfo-Četrta pot -Odstranjevanje lepila s stene Z101, kjer je bila…" at bounding box center [722, 276] width 982 height 182
click at [468, 262] on textarea "- Sestanek Ekoinfo-Četrta pot -Odstranjevanje lepila s stene Z101, kjer je bila…" at bounding box center [722, 276] width 982 height 182
click at [462, 311] on textarea "- Sestanek Ekoinfo-Četrta pot -Odstranjevanje lepila s stene Z101, kjer je bila…" at bounding box center [722, 276] width 982 height 182
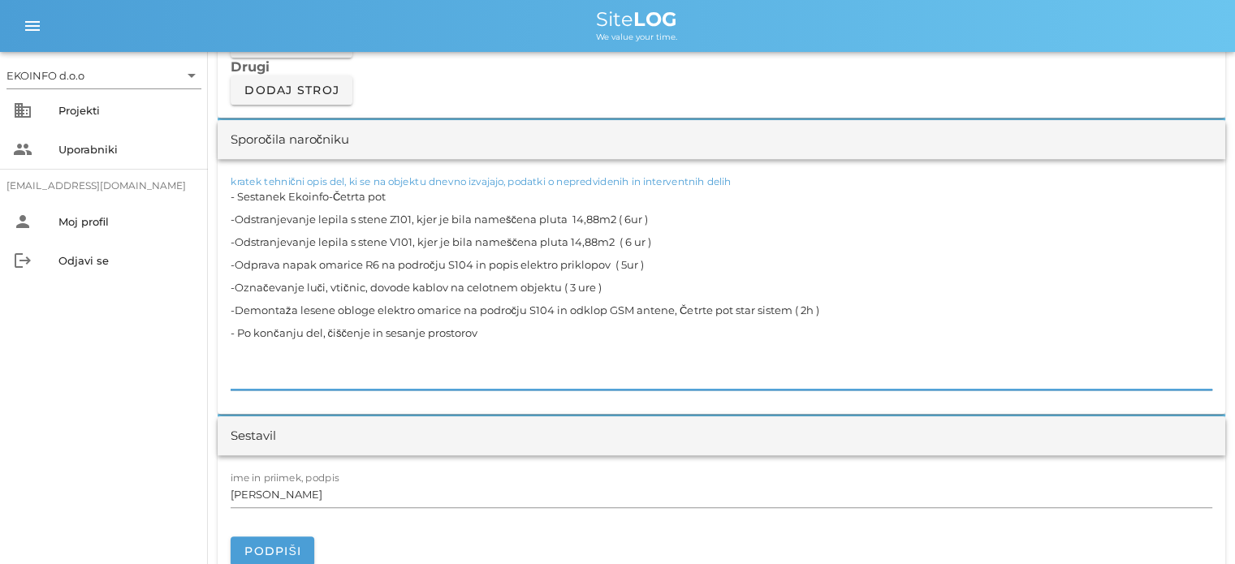
click at [396, 196] on textarea "- Sestanek Ekoinfo-Četrta pot -Odstranjevanje lepila s stene Z101, kjer je bila…" at bounding box center [722, 287] width 982 height 205
drag, startPoint x: 612, startPoint y: 214, endPoint x: 234, endPoint y: 224, distance: 378.4
click at [234, 224] on textarea "- Sestanek Ekoinfo-Četrta pot -Odstranjevanje lepila s stene Z101, kjer je bila…" at bounding box center [722, 287] width 982 height 205
click at [659, 217] on textarea "- Sestanek Ekoinfo-Četrta pot -Odstranjevanje lepila s stene Z101, kjer je bila…" at bounding box center [722, 287] width 982 height 205
drag, startPoint x: 610, startPoint y: 217, endPoint x: 239, endPoint y: 221, distance: 371.8
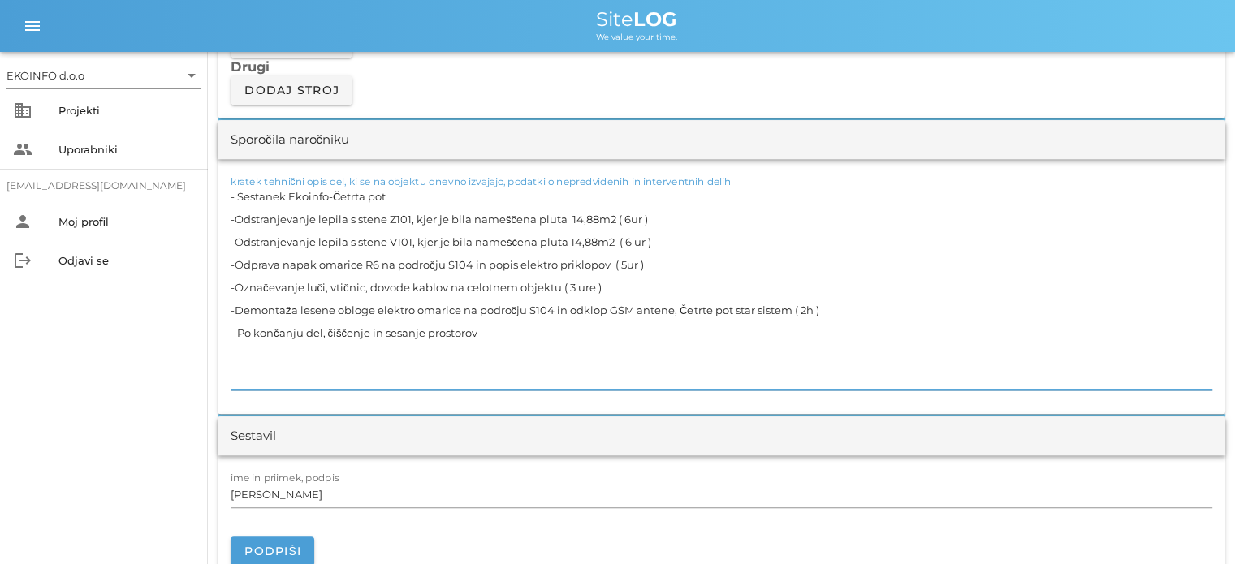
click at [236, 222] on textarea "- Sestanek Ekoinfo-Četrta pot -Odstranjevanje lepila s stene Z101, kjer je bila…" at bounding box center [722, 287] width 982 height 205
drag, startPoint x: 612, startPoint y: 239, endPoint x: 234, endPoint y: 234, distance: 378.4
click at [234, 234] on textarea "- Sestanek Ekoinfo-Četrta pot -Odstranjevanje lepila s stene Z101, kjer je bila…" at bounding box center [722, 287] width 982 height 205
drag, startPoint x: 610, startPoint y: 261, endPoint x: 238, endPoint y: 265, distance: 371.9
click at [238, 265] on textarea "- Sestanek Ekoinfo-Četrta pot -Odstranjevanje lepila s stene Z101, kjer je bila…" at bounding box center [722, 287] width 982 height 205
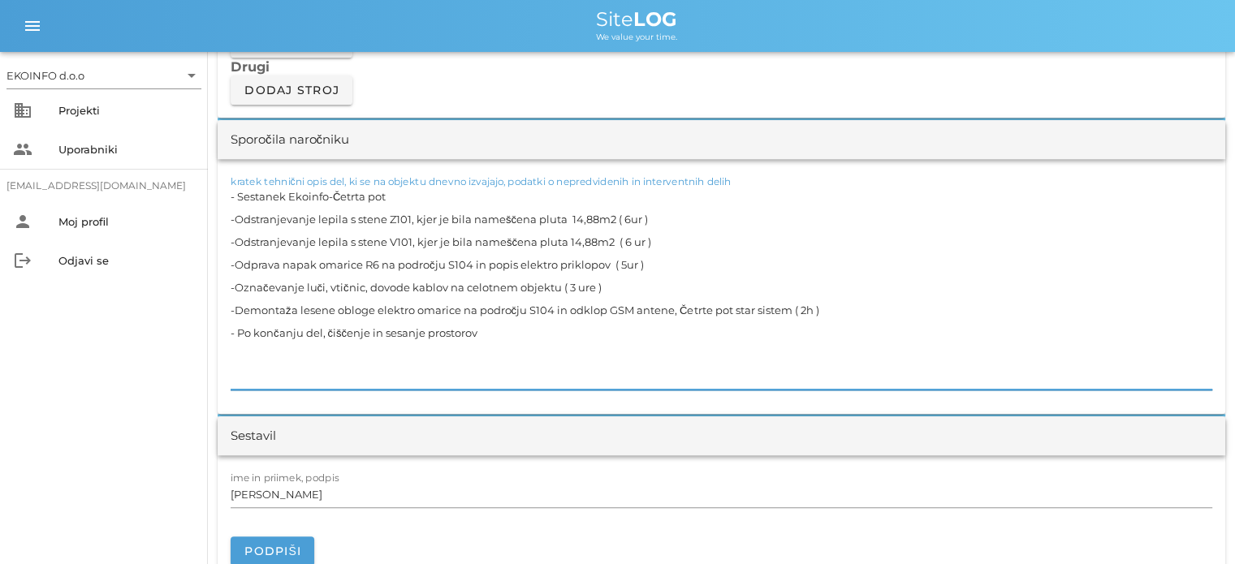
drag, startPoint x: 559, startPoint y: 284, endPoint x: 235, endPoint y: 286, distance: 324.7
click at [235, 286] on textarea "- Sestanek Ekoinfo-Četrta pot -Odstranjevanje lepila s stene Z101, kjer je bila…" at bounding box center [722, 287] width 982 height 205
drag, startPoint x: 791, startPoint y: 308, endPoint x: 234, endPoint y: 313, distance: 556.9
click at [234, 313] on textarea "- Sestanek Ekoinfo-Četrta pot -Odstranjevanje lepila s stene Z101, kjer je bila…" at bounding box center [722, 287] width 982 height 205
drag, startPoint x: 481, startPoint y: 332, endPoint x: 239, endPoint y: 329, distance: 242.8
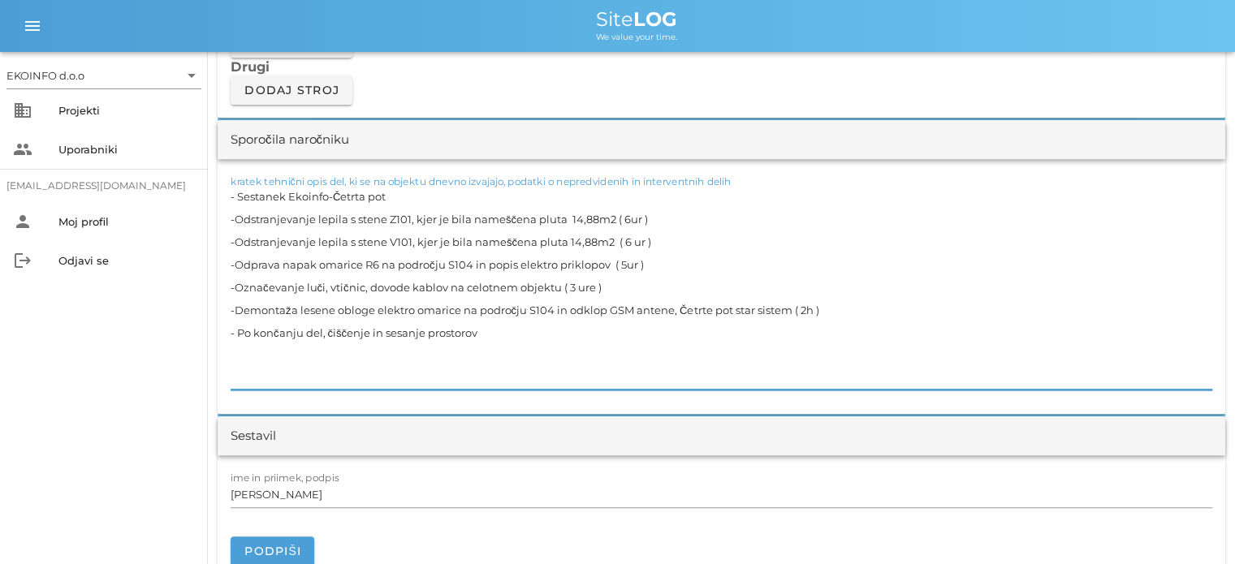
click at [239, 329] on textarea "- Sestanek Ekoinfo-Četrta pot -Odstranjevanje lepila s stene Z101, kjer je bila…" at bounding box center [722, 287] width 982 height 205
click at [492, 331] on textarea "- Sestanek Ekoinfo-Četrta pot -Odstranjevanje lepila s stene Z101, kjer je bila…" at bounding box center [722, 287] width 982 height 205
click at [492, 334] on textarea "- Sestanek Ekoinfo-Četrta pot -Odstranjevanje lepila s stene Z101, kjer je bila…" at bounding box center [722, 287] width 982 height 205
type textarea "- Sestanek Ekoinfo-Četrta pot -Odstranjevanje lepila s stene Z101, kjer je bila…"
click at [297, 496] on input "[PERSON_NAME]" at bounding box center [722, 494] width 982 height 26
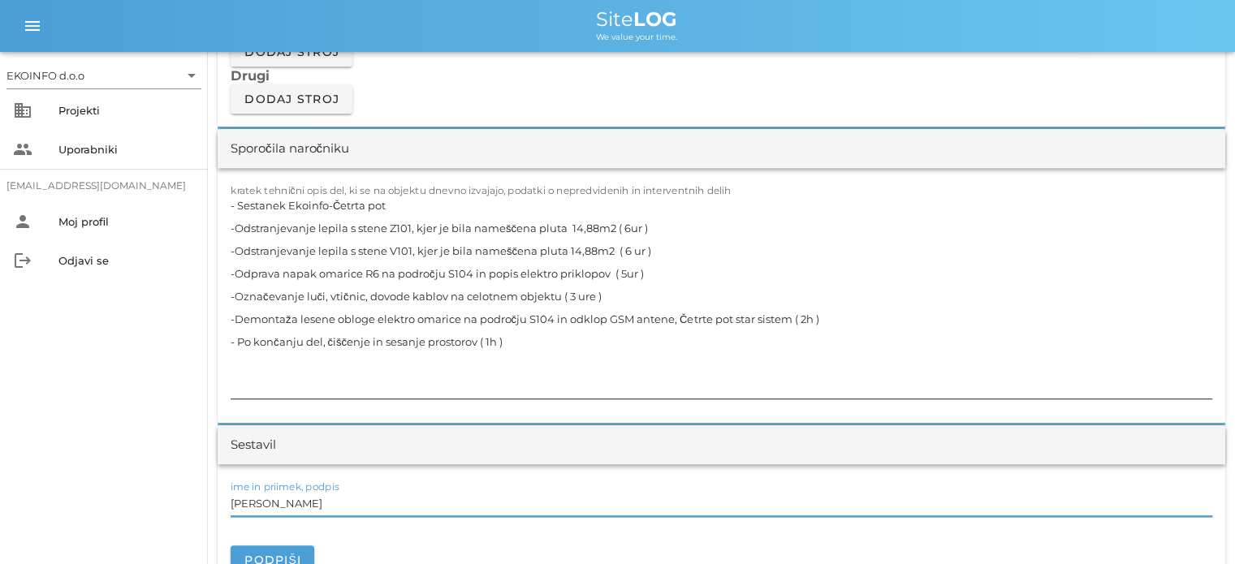
scroll to position [1542, 0]
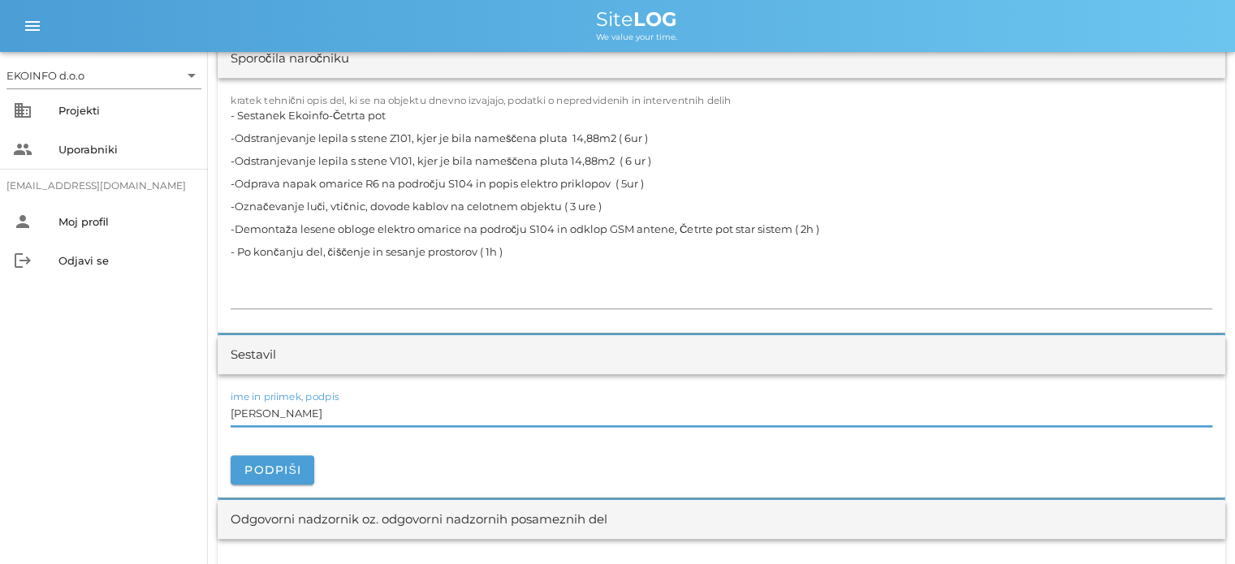
click at [296, 415] on input "[PERSON_NAME]" at bounding box center [722, 413] width 982 height 26
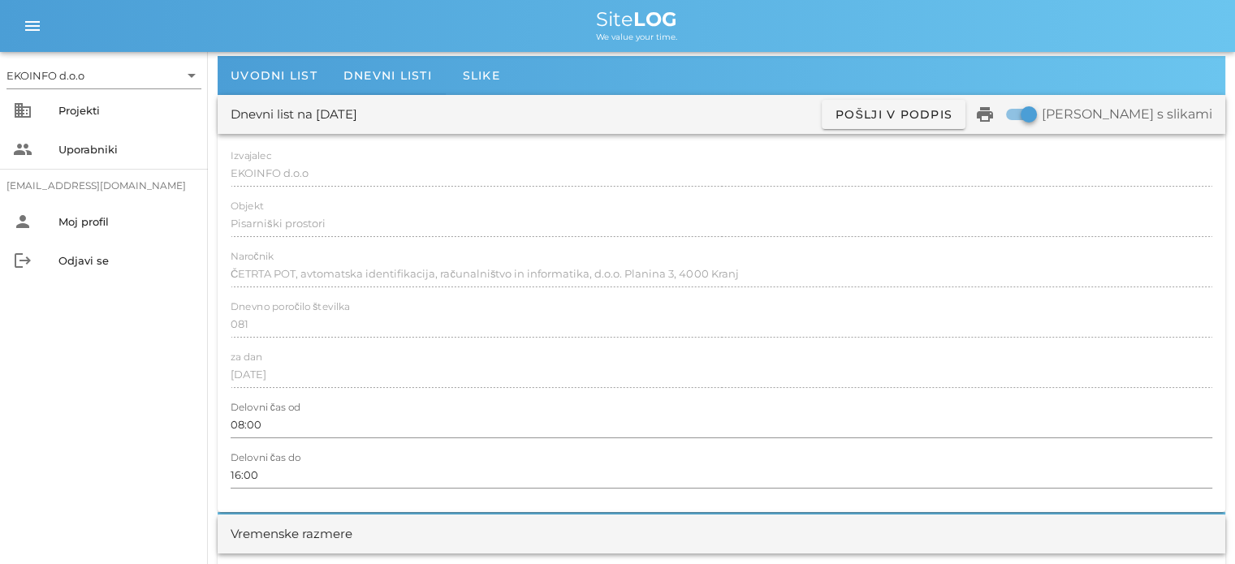
scroll to position [0, 0]
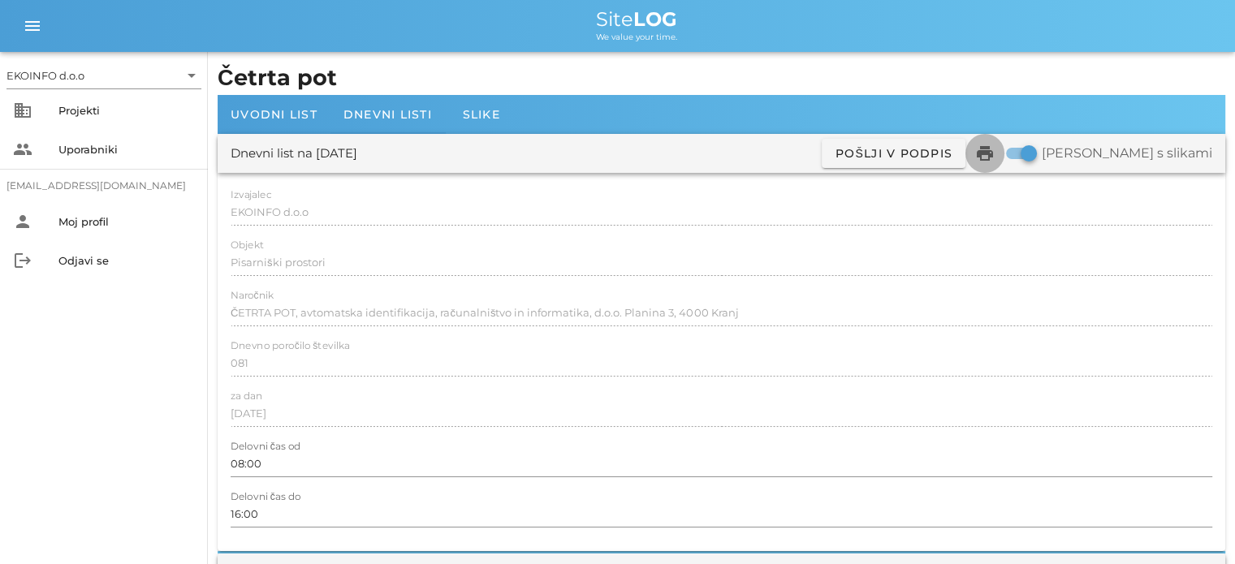
click at [994, 151] on icon "print" at bounding box center [984, 153] width 19 height 19
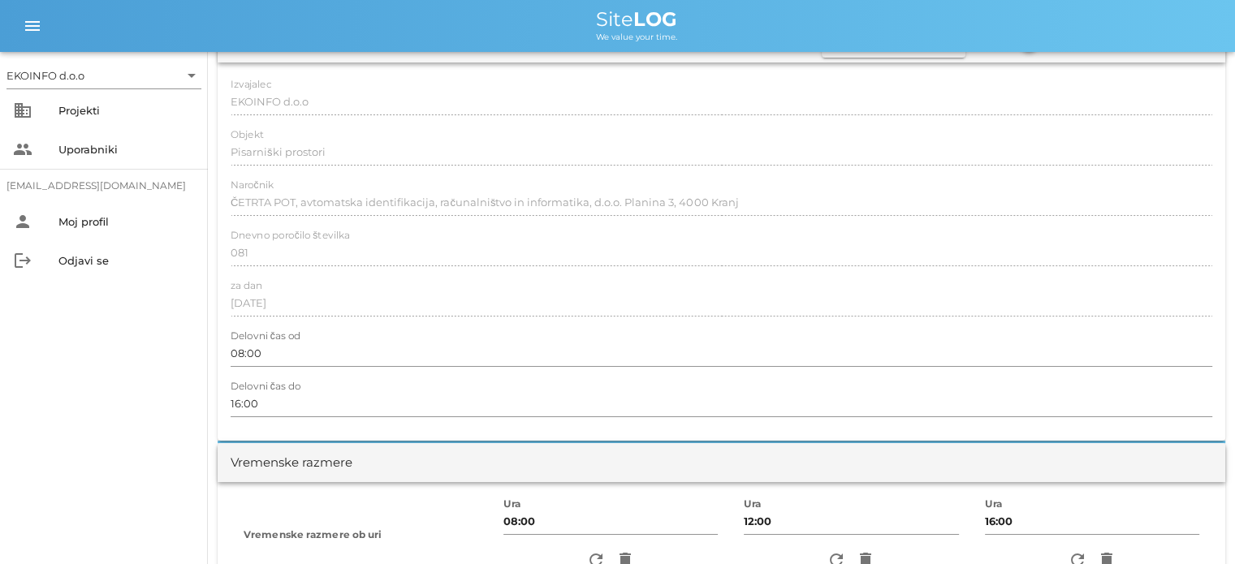
scroll to position [325, 0]
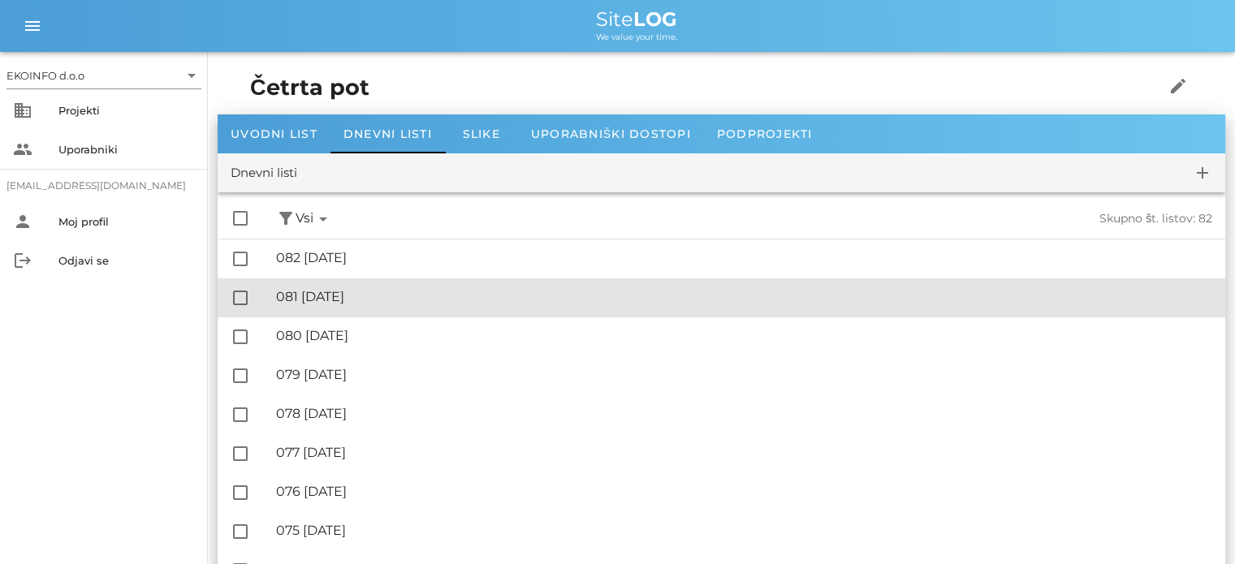
click at [378, 301] on div "🔏 081 [DATE]" at bounding box center [744, 296] width 936 height 15
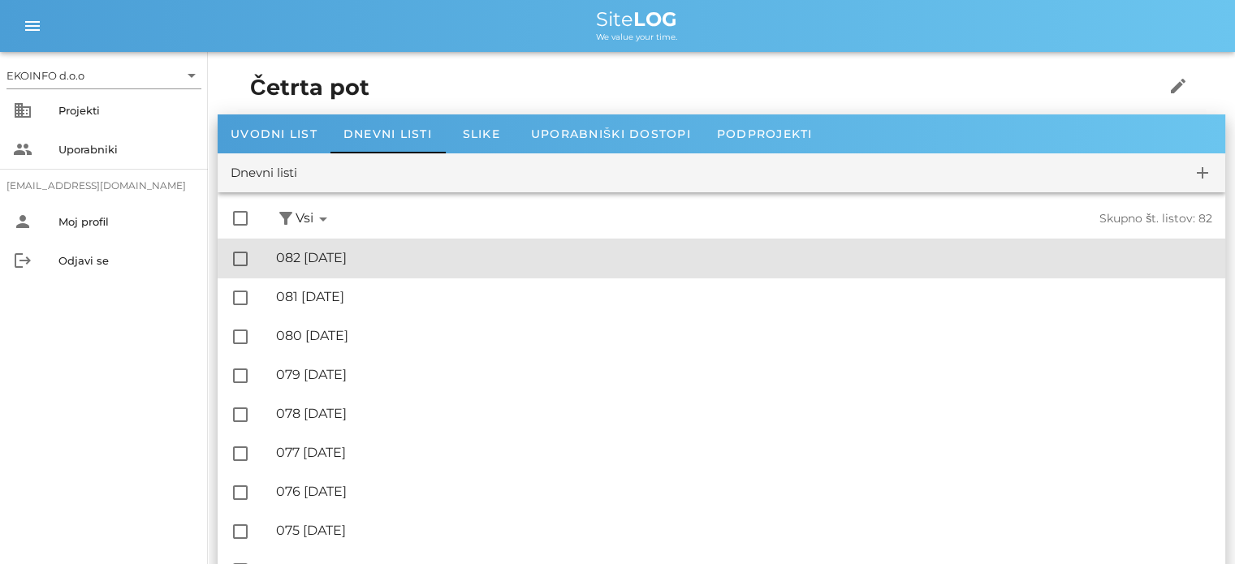
click at [368, 257] on div "🔏 082 [DATE]" at bounding box center [744, 257] width 936 height 15
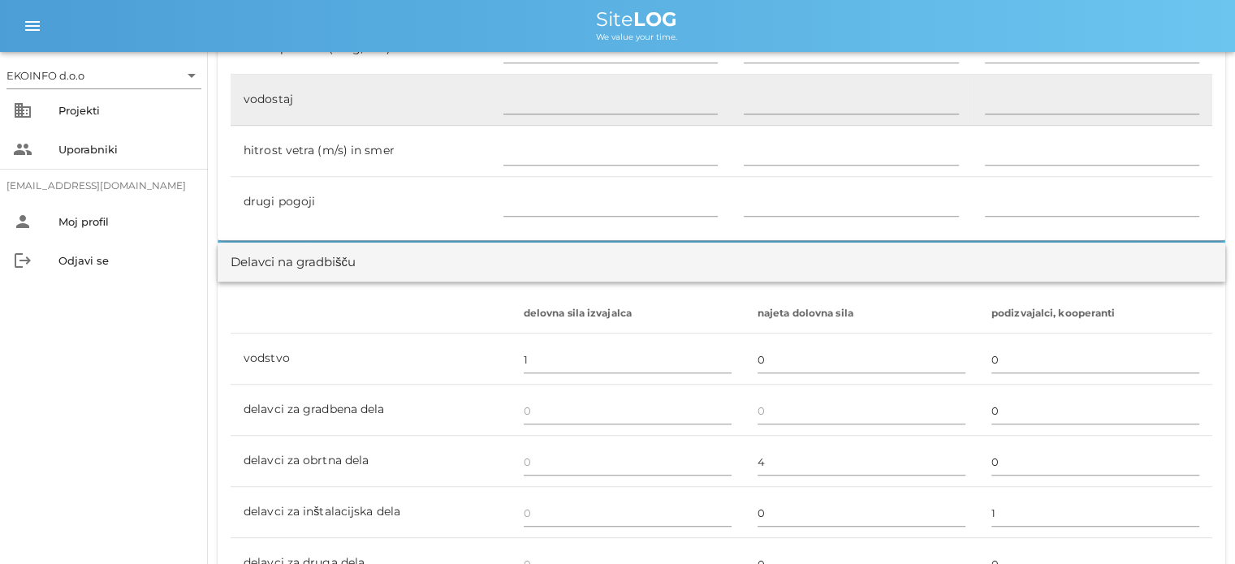
scroll to position [893, 0]
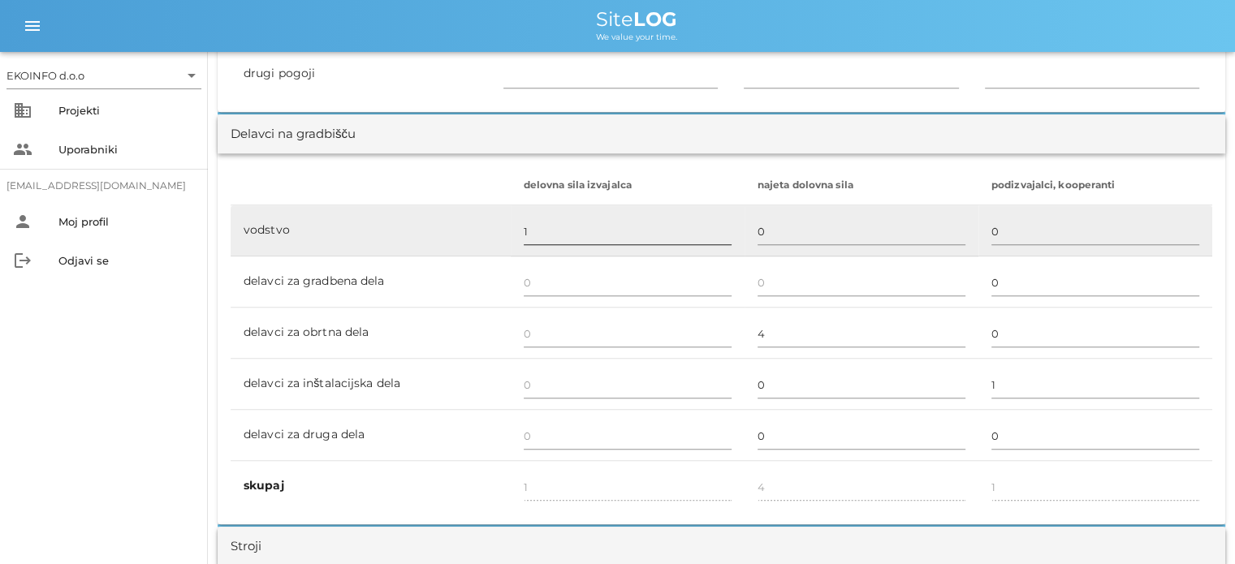
click at [529, 226] on input "1" at bounding box center [628, 231] width 208 height 26
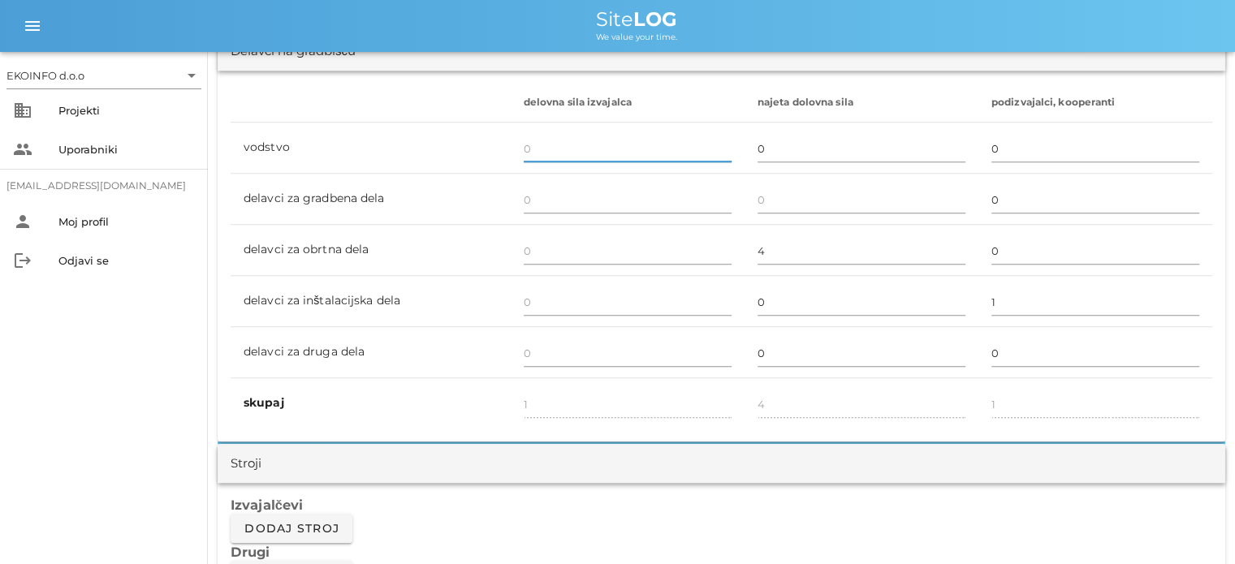
scroll to position [1137, 0]
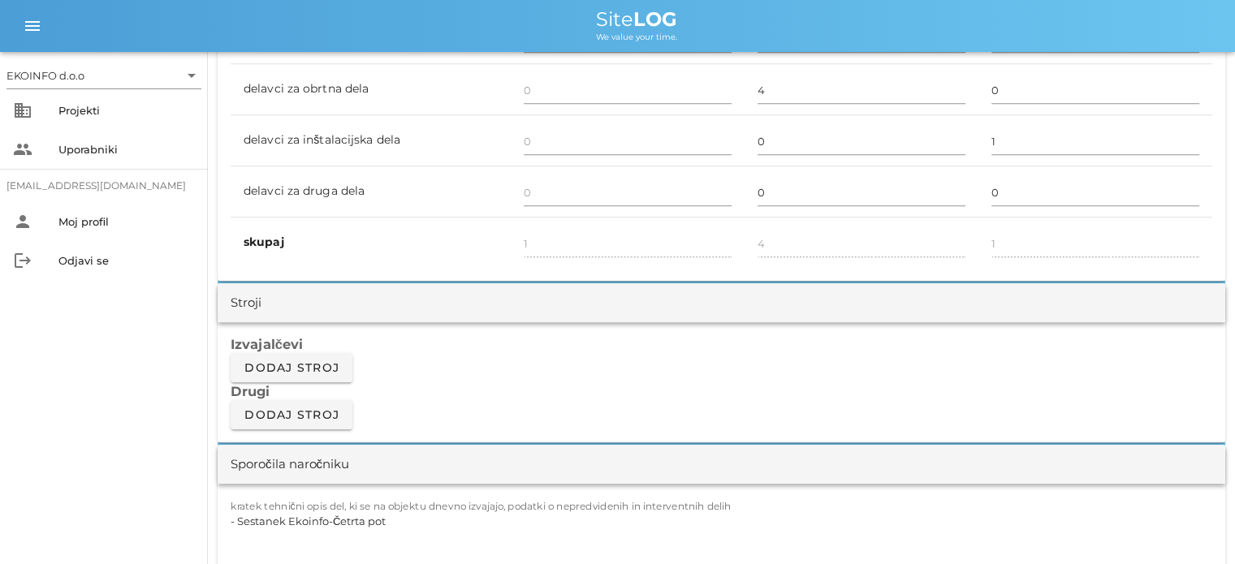
type input "0"
click at [504, 338] on h3 "Izvajalčevi" at bounding box center [722, 344] width 982 height 18
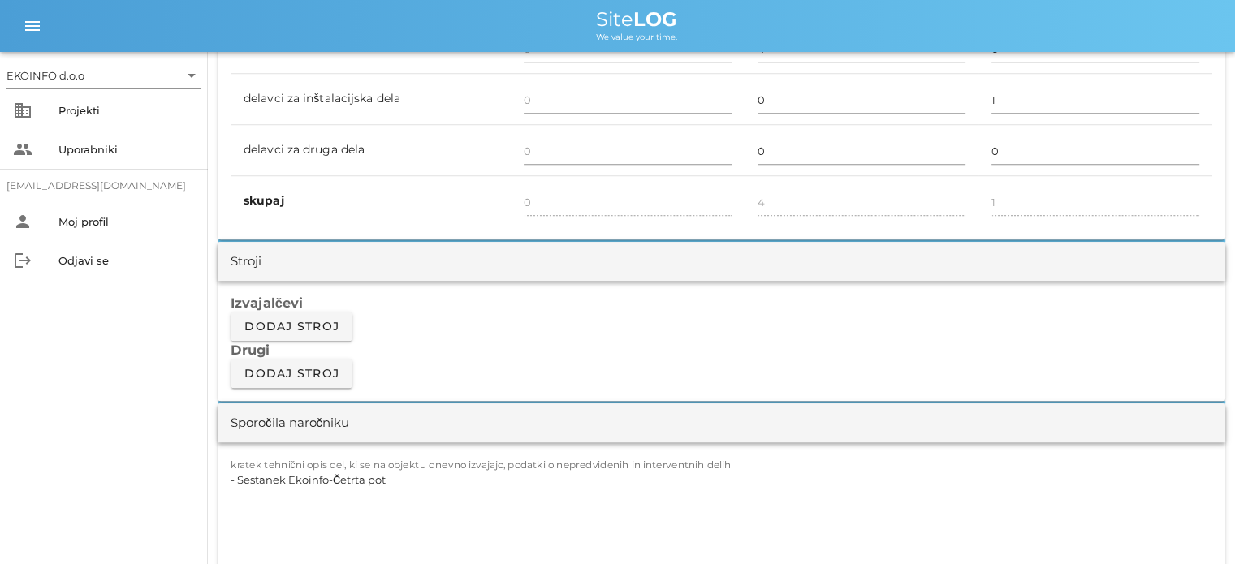
scroll to position [1218, 0]
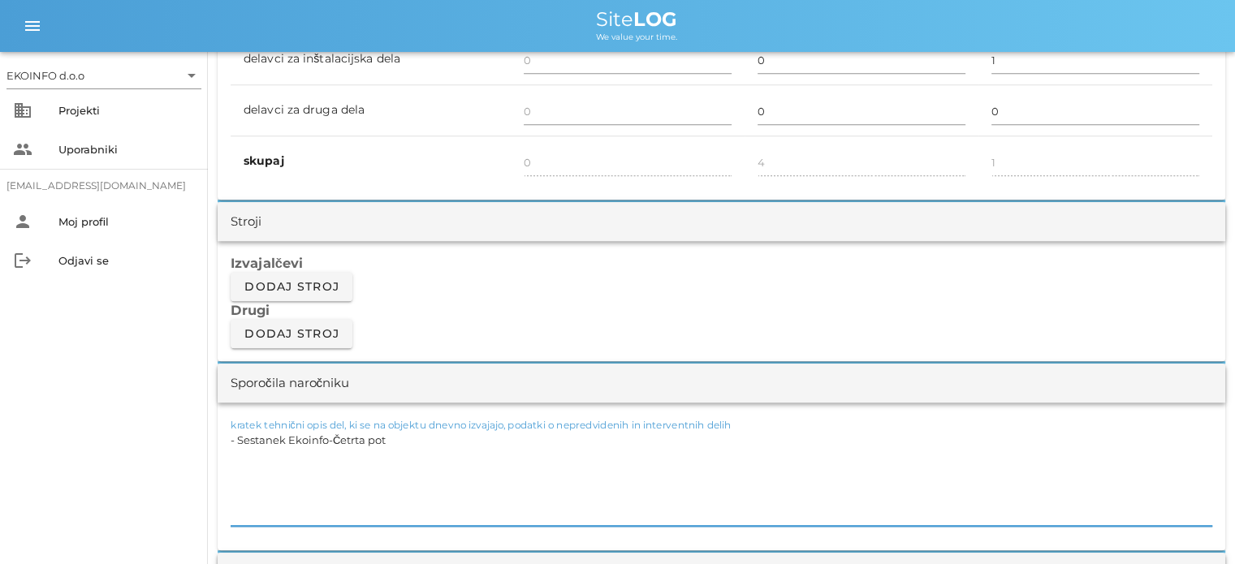
drag, startPoint x: 389, startPoint y: 439, endPoint x: 168, endPoint y: 442, distance: 220.8
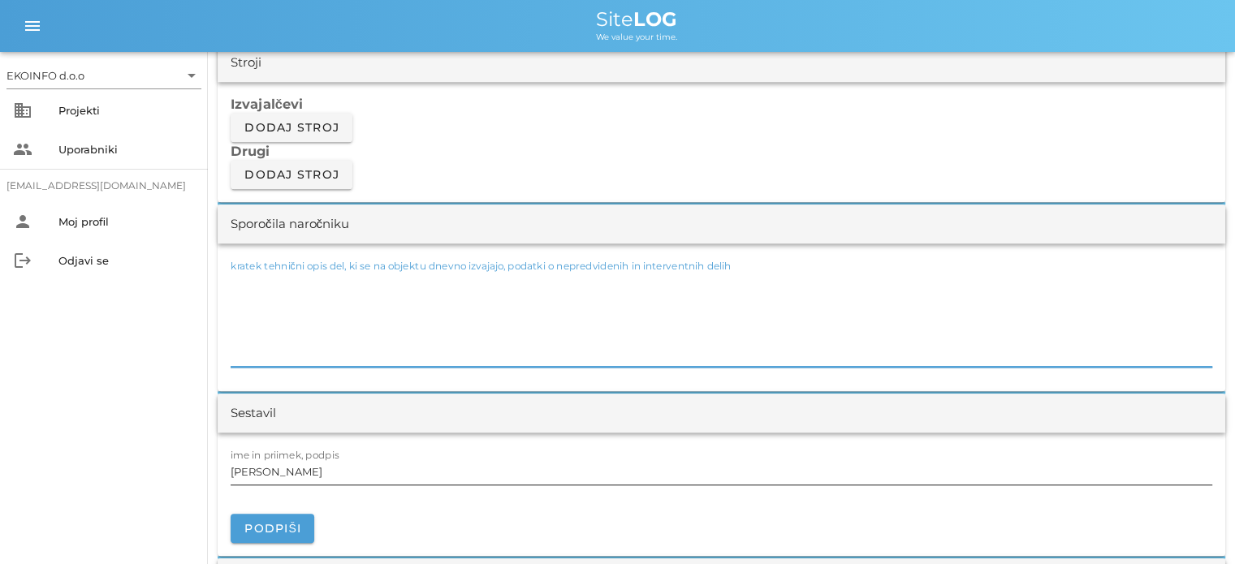
scroll to position [1380, 0]
click at [308, 467] on input "[PERSON_NAME]" at bounding box center [722, 468] width 982 height 26
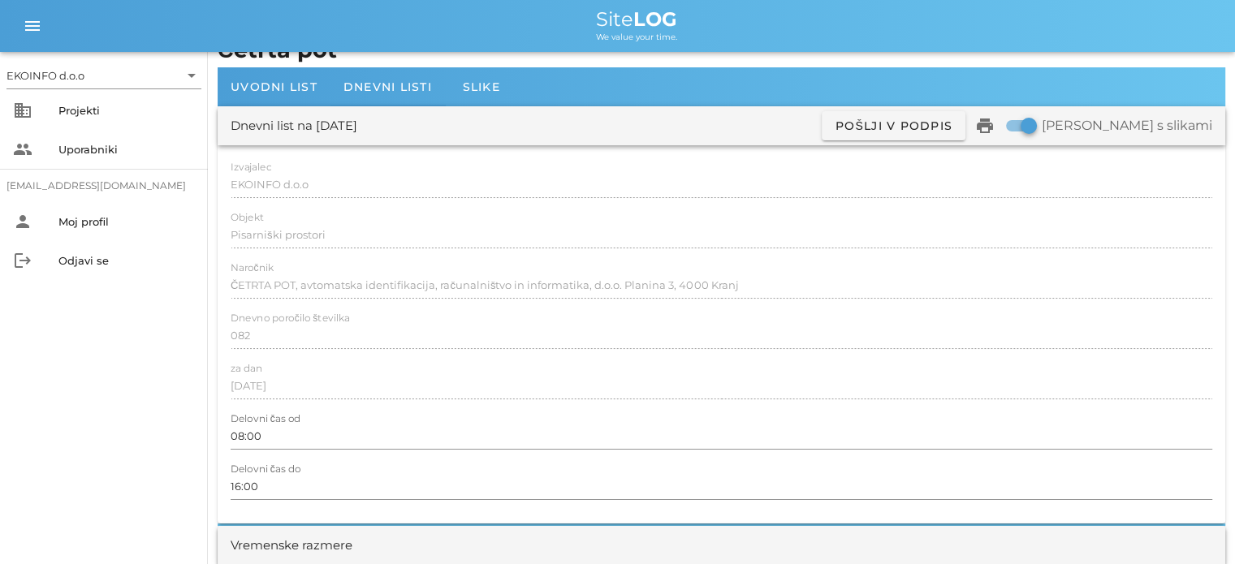
scroll to position [0, 0]
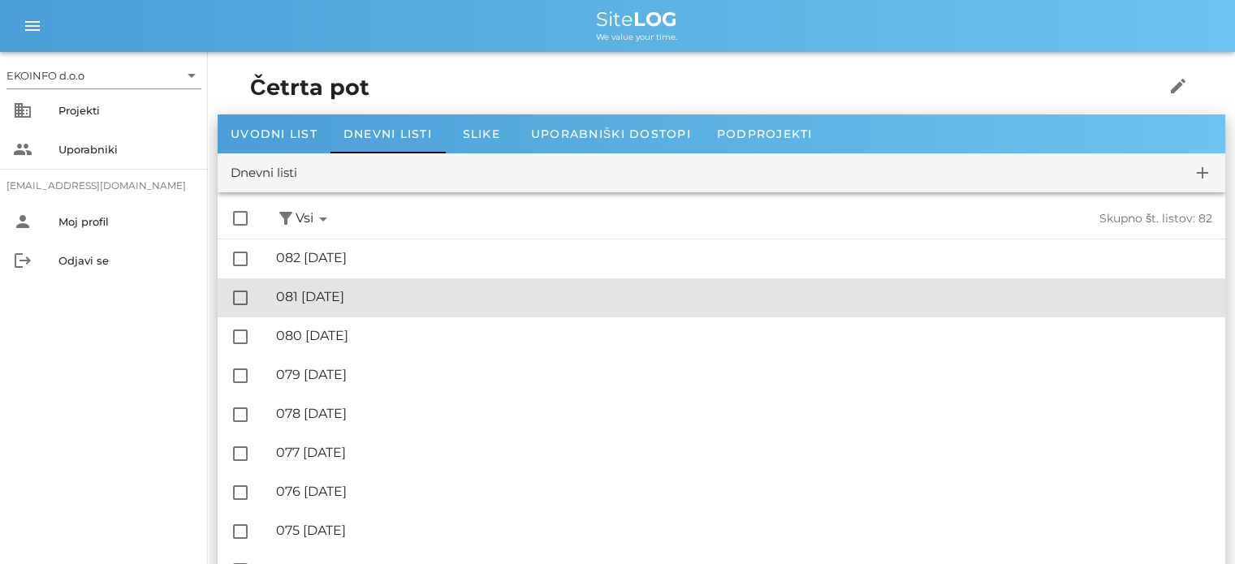
click at [353, 298] on div "🔏 081 [DATE]" at bounding box center [744, 296] width 936 height 15
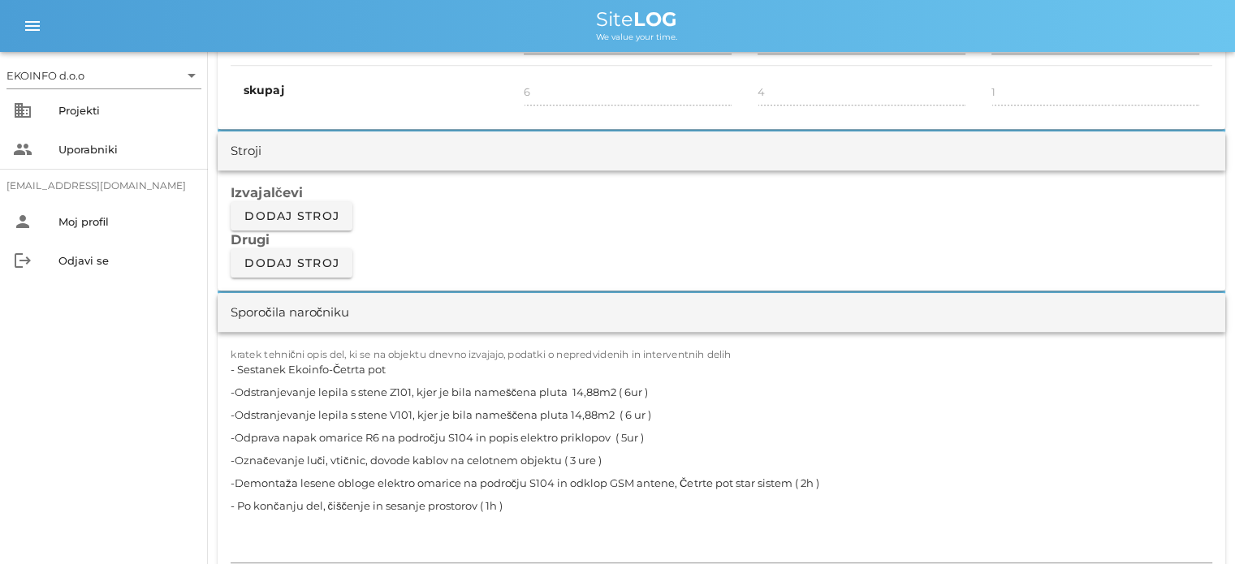
scroll to position [1299, 0]
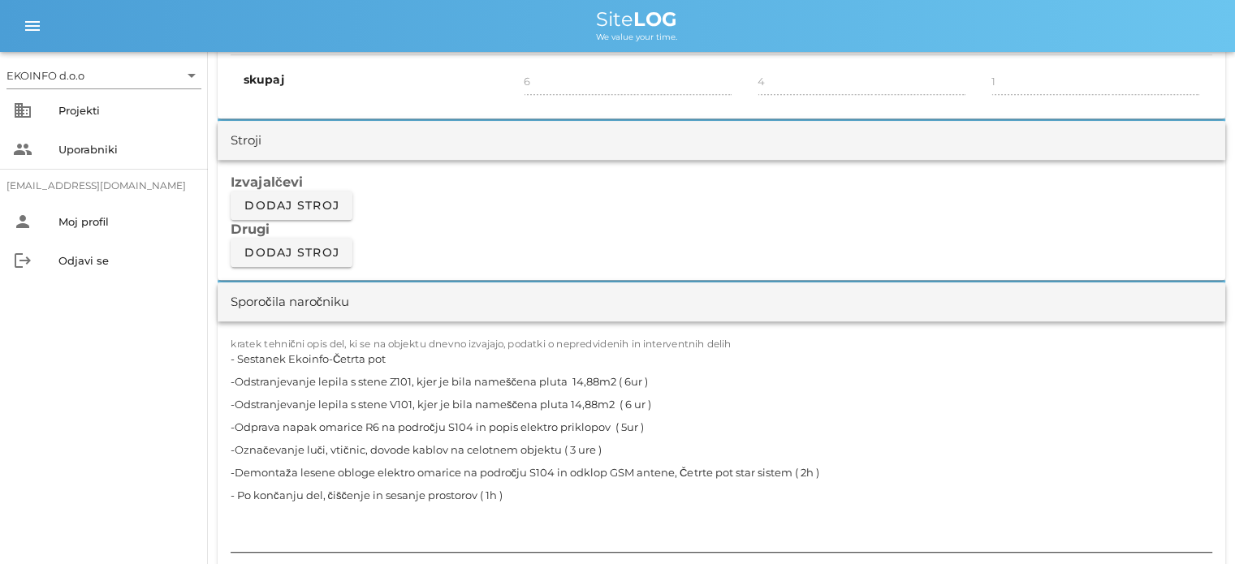
click at [399, 353] on textarea "- Sestanek Ekoinfo-Četrta pot -Odstranjevanje lepila s stene Z101, kjer je bila…" at bounding box center [722, 449] width 982 height 205
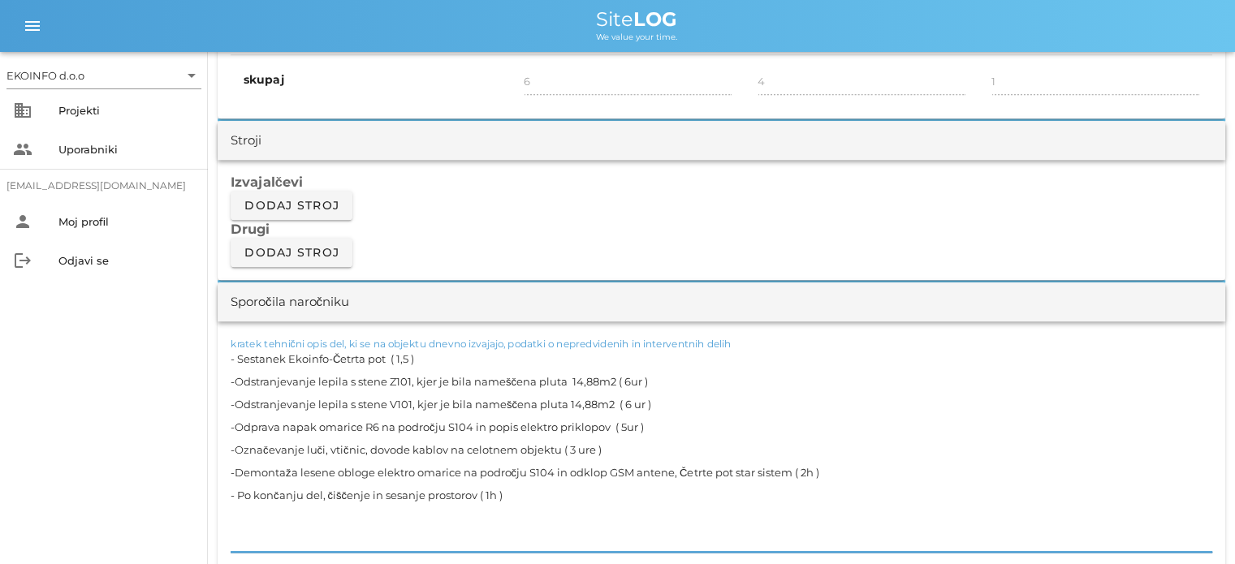
click at [408, 356] on textarea "- Sestanek Ekoinfo-Četrta pot ( 1,5 ) -Odstranjevanje lepila s stene Z101, kjer…" at bounding box center [722, 449] width 982 height 205
click at [423, 352] on textarea "- Sestanek Ekoinfo-Četrta pot ( 1,5h ) -Odstranjevanje lepila s stene Z101, kje…" at bounding box center [722, 449] width 982 height 205
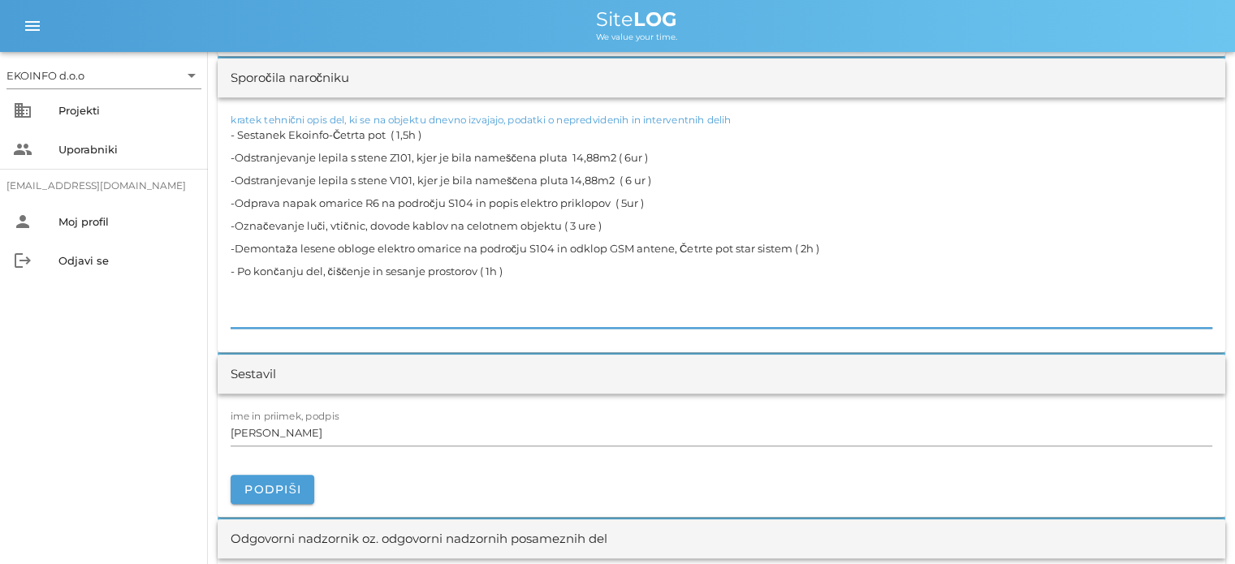
scroll to position [1542, 0]
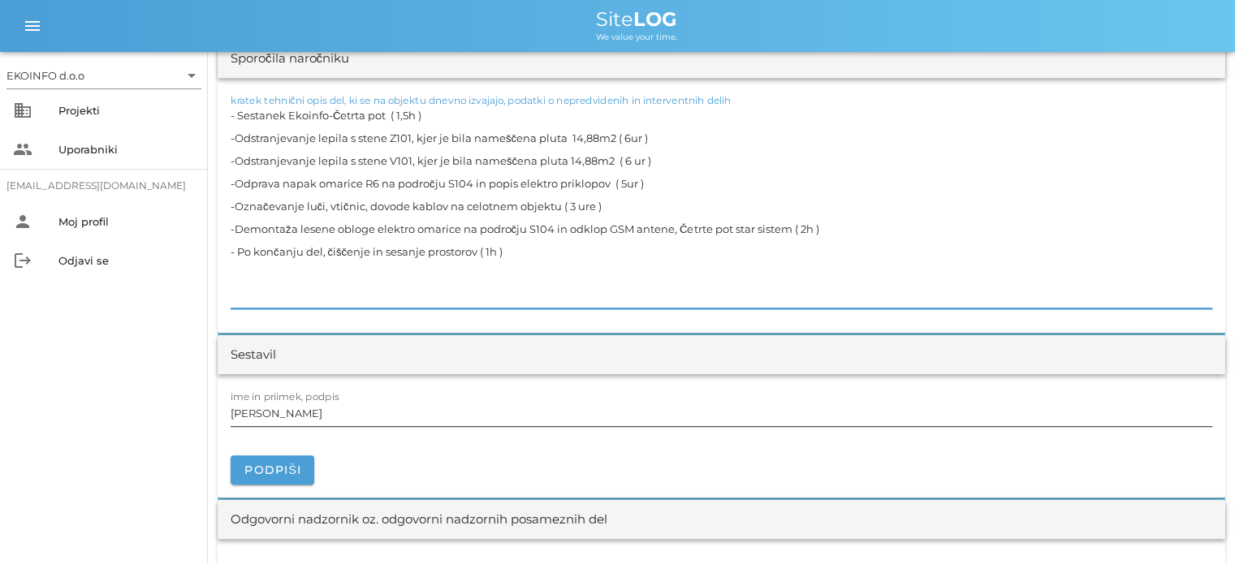
click at [293, 412] on input "[PERSON_NAME]" at bounding box center [722, 413] width 982 height 26
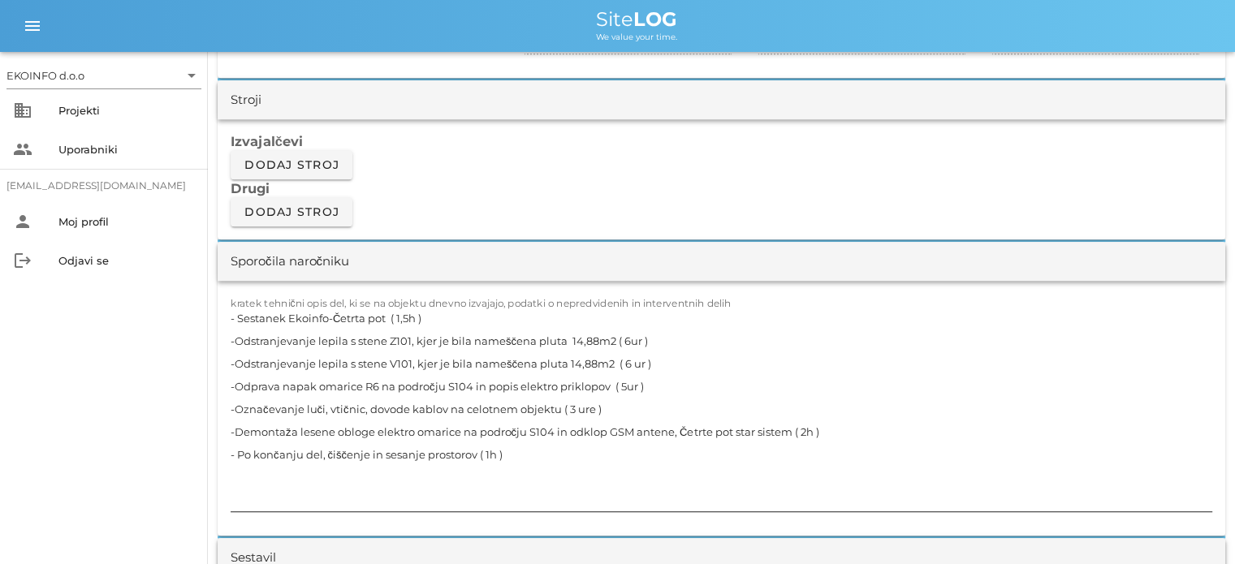
scroll to position [1299, 0]
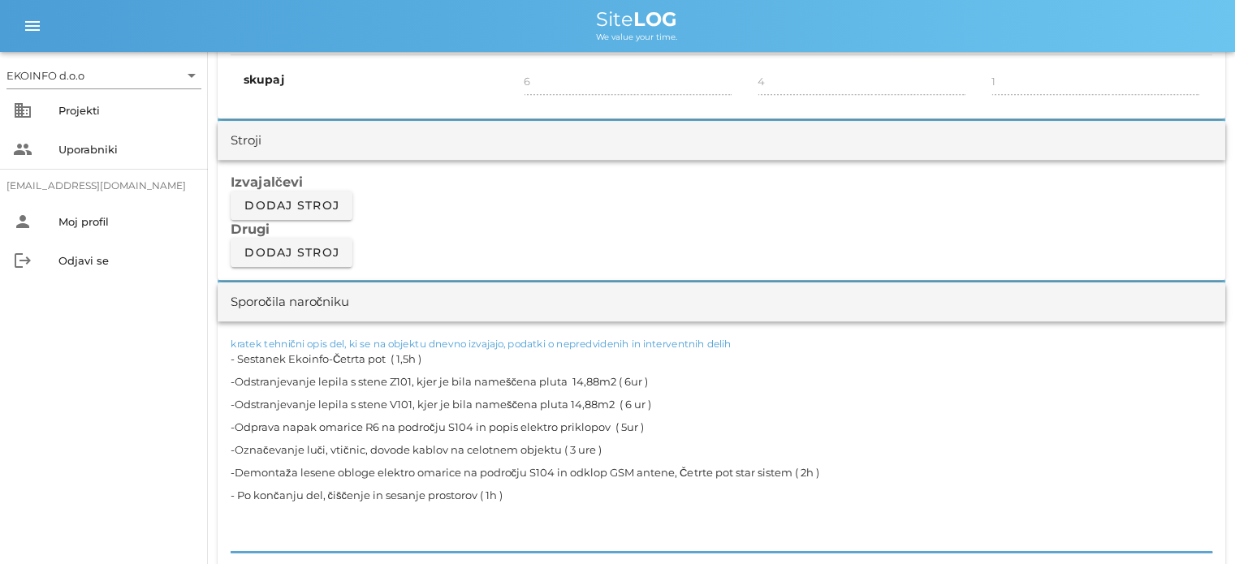
drag, startPoint x: 425, startPoint y: 353, endPoint x: 389, endPoint y: 356, distance: 36.7
click at [389, 356] on textarea "- Sestanek Ekoinfo-Četrta pot ( 1,5h ) -Odstranjevanje lepila s stene Z101, kje…" at bounding box center [722, 449] width 982 height 205
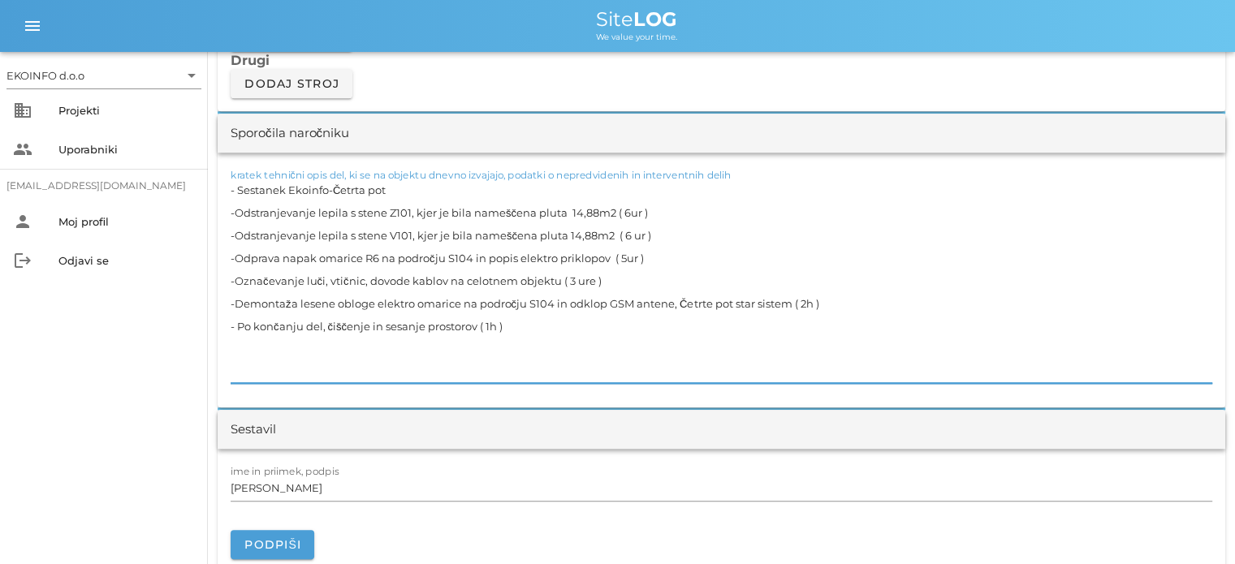
scroll to position [1542, 0]
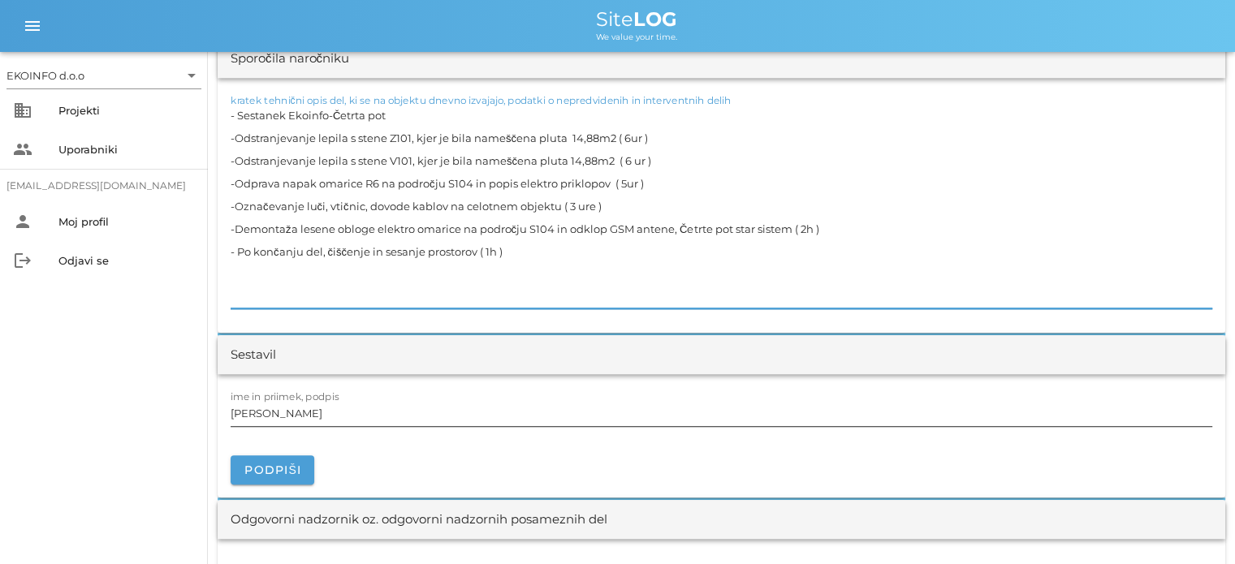
type textarea "- Sestanek Ekoinfo-Četrta pot -Odstranjevanje lepila s stene Z101, kjer je bila…"
click at [308, 412] on input "[PERSON_NAME]" at bounding box center [722, 413] width 982 height 26
drag, startPoint x: 390, startPoint y: 112, endPoint x: 237, endPoint y: 113, distance: 152.6
click at [237, 113] on textarea "- Sestanek Ekoinfo-Četrta pot -Odstranjevanje lepila s stene Z101, kjer je bila…" at bounding box center [722, 206] width 982 height 205
click at [299, 418] on input "[PERSON_NAME]" at bounding box center [722, 413] width 982 height 26
